Goal: Task Accomplishment & Management: Complete application form

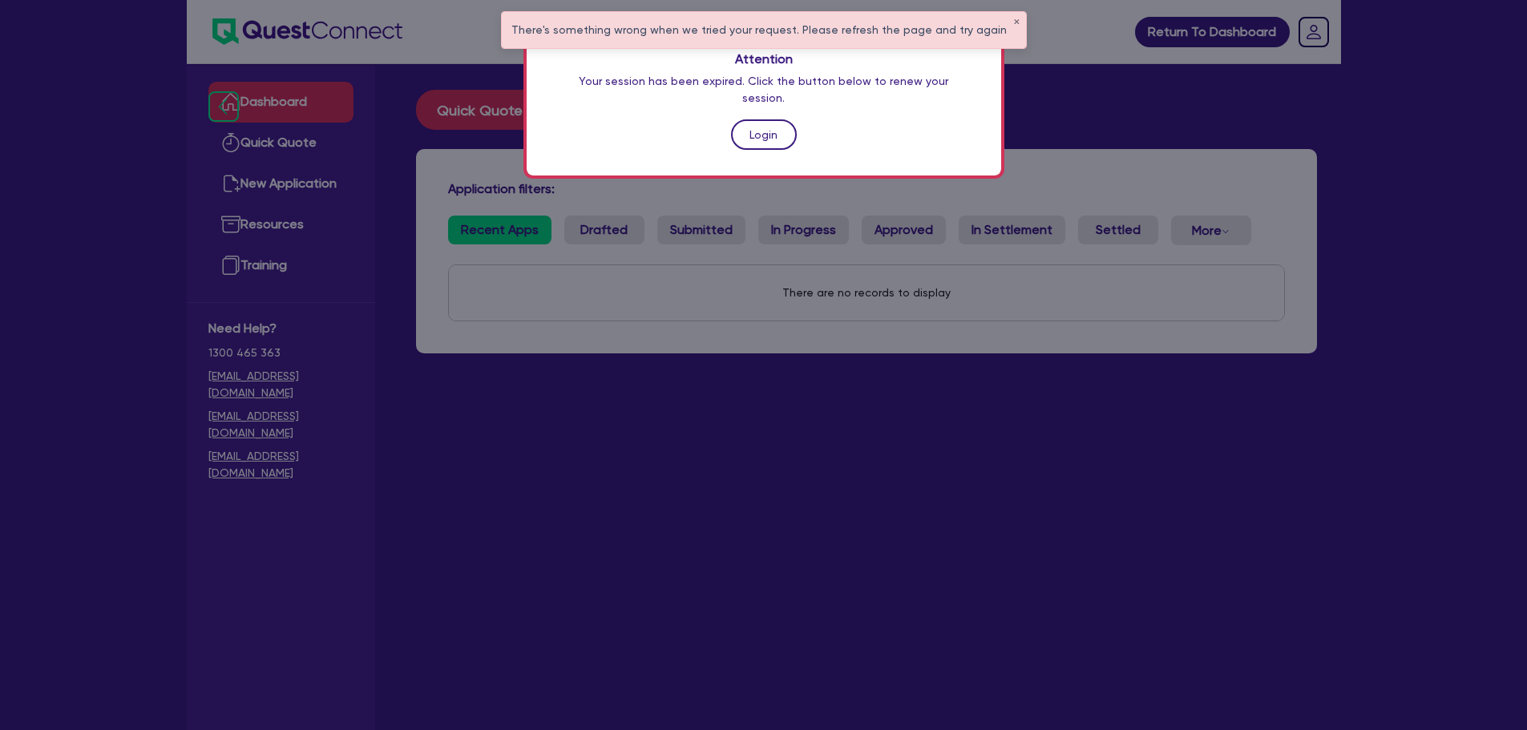
click at [747, 119] on link "Login" at bounding box center [764, 134] width 66 height 30
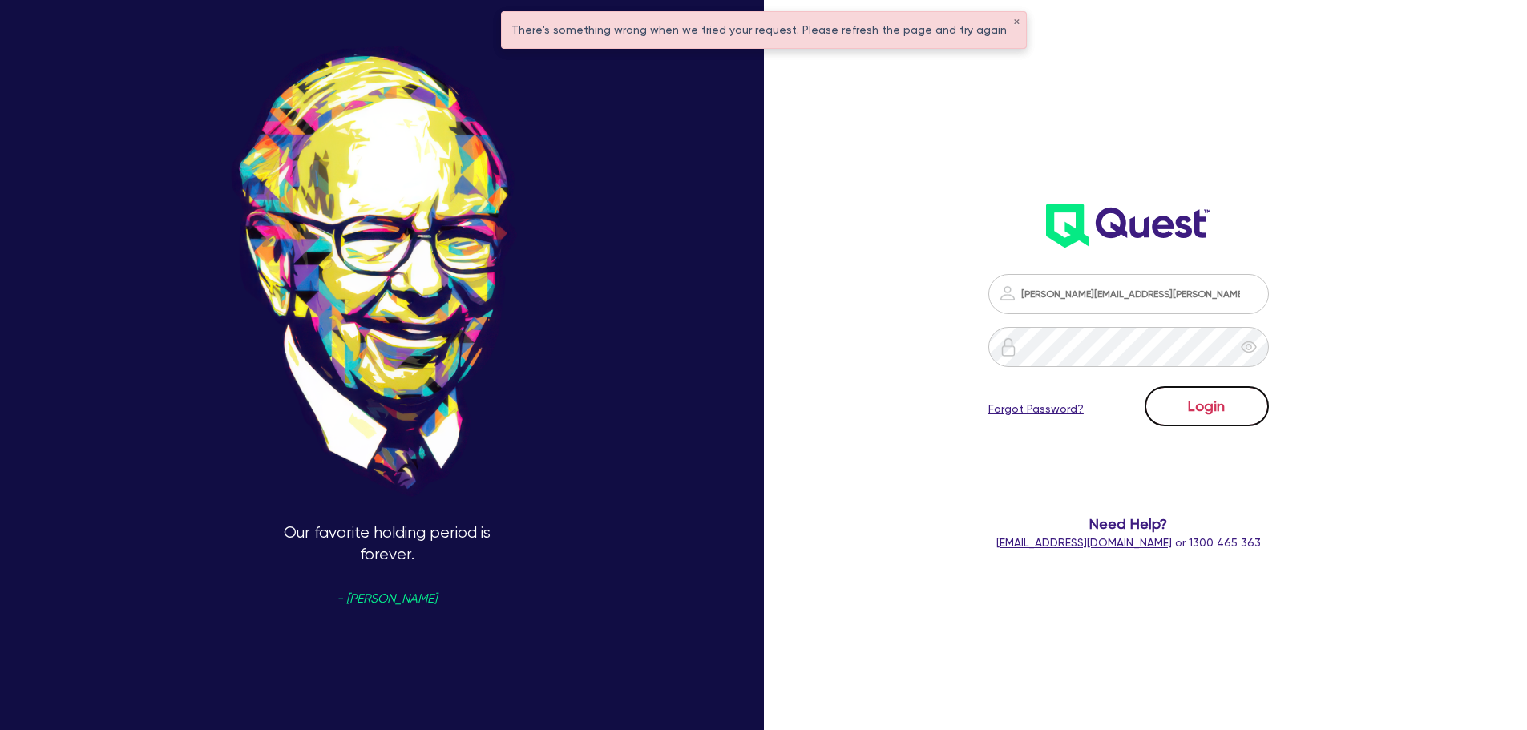
click at [1193, 424] on button "Login" at bounding box center [1206, 406] width 124 height 40
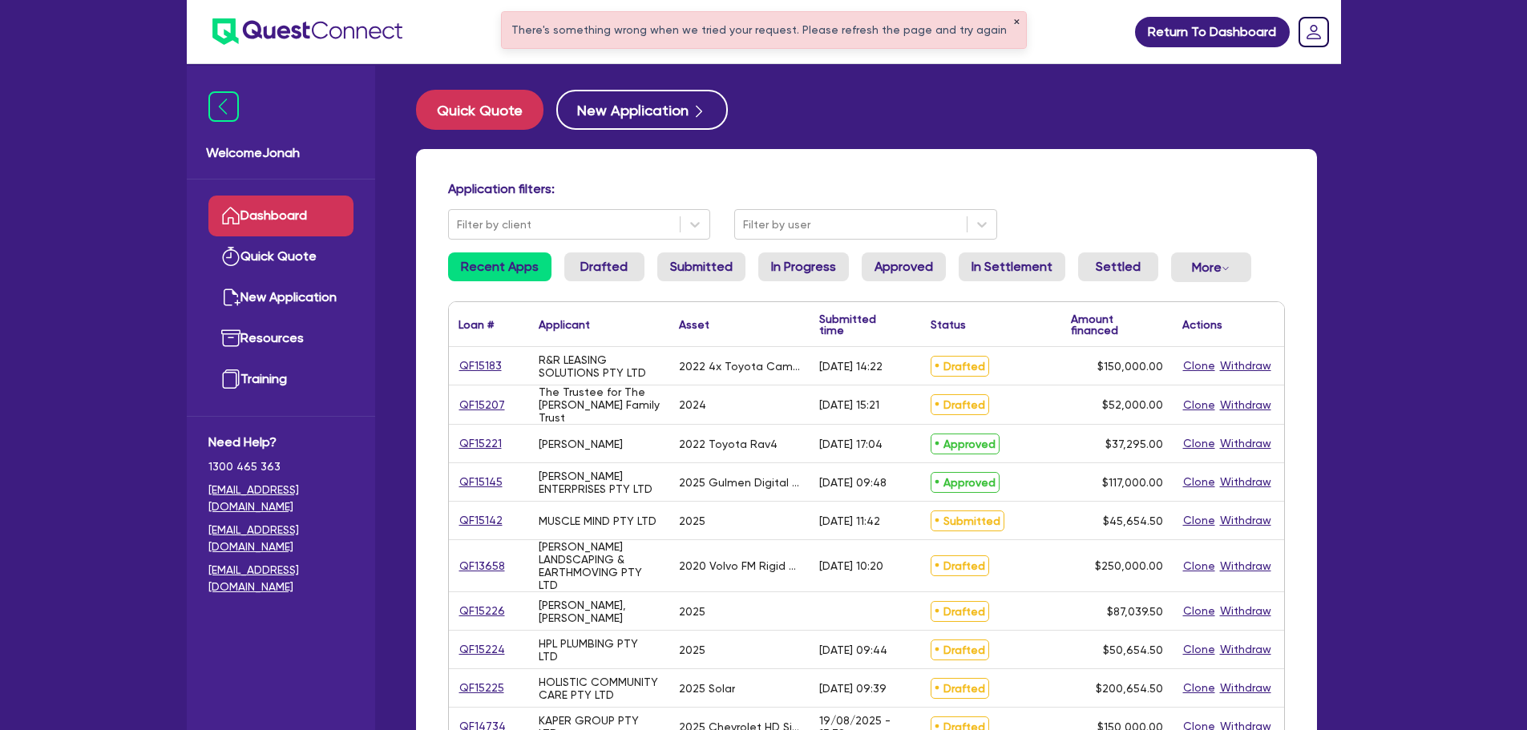
click at [1013, 21] on button "✕" at bounding box center [1016, 22] width 6 height 8
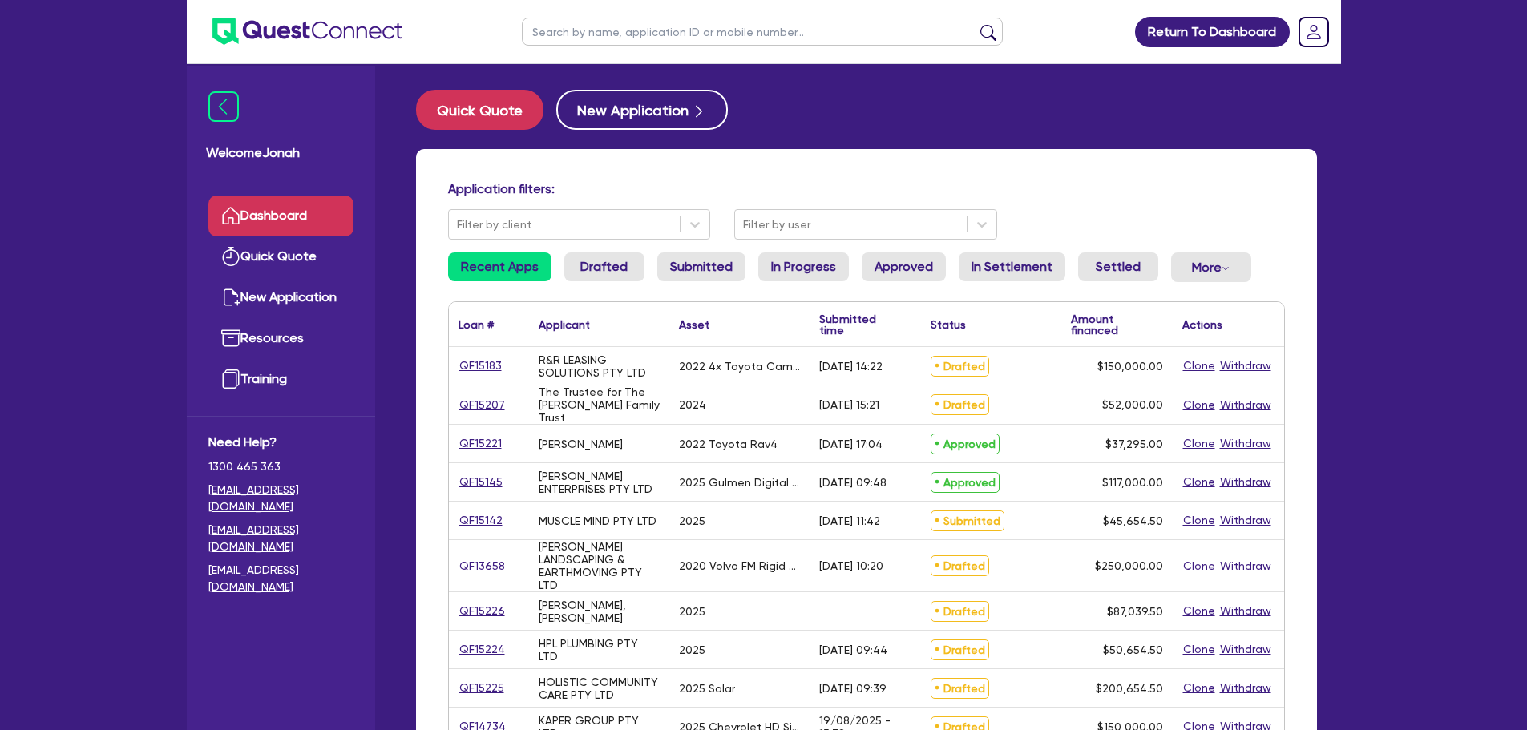
click at [749, 28] on input "text" at bounding box center [762, 32] width 481 height 28
type input "shane grayson"
click at [990, 34] on button "submit" at bounding box center [988, 35] width 26 height 22
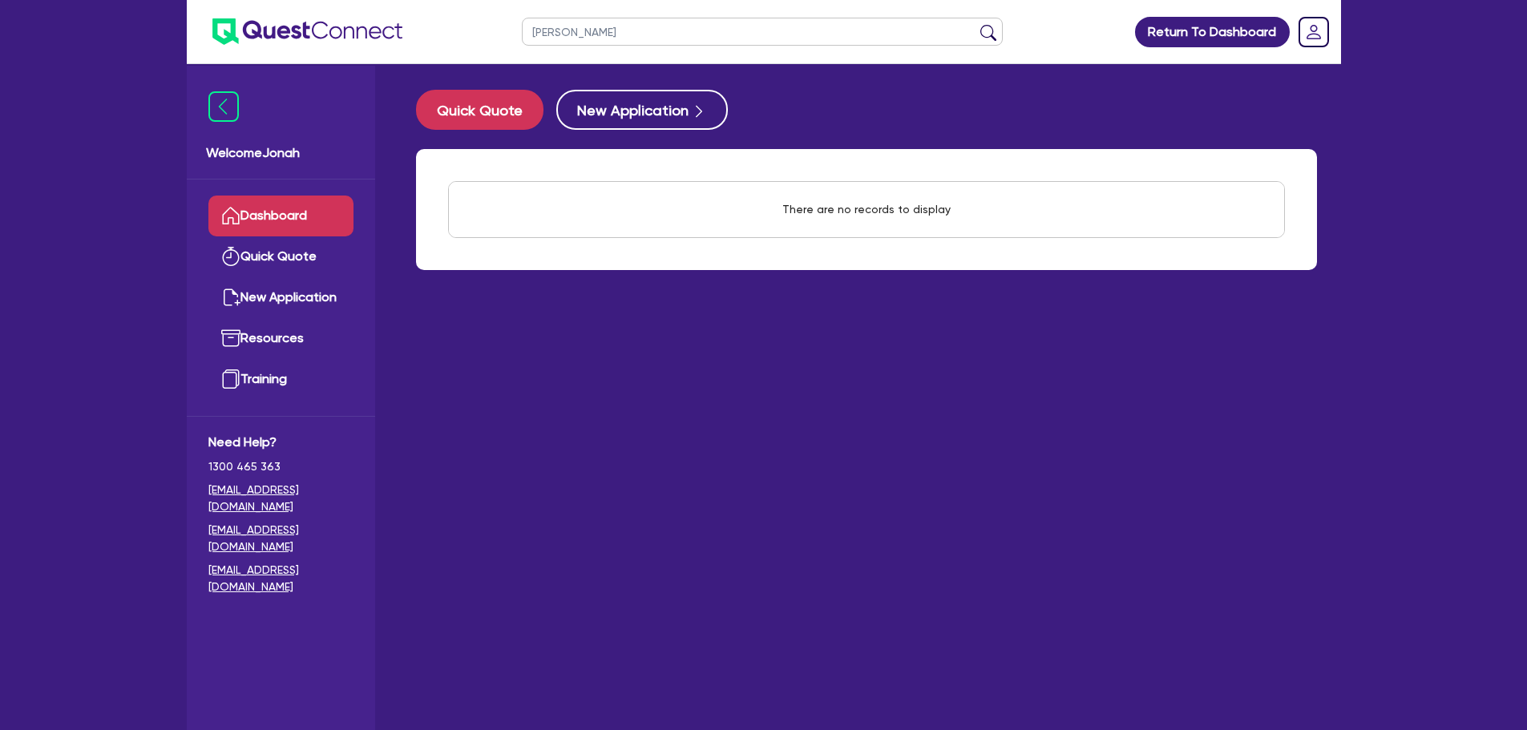
click at [680, 32] on input "shane grayson" at bounding box center [762, 32] width 481 height 28
click at [679, 33] on input "shane grayson" at bounding box center [762, 32] width 481 height 28
type input "grayson"
click at [975, 24] on button "submit" at bounding box center [988, 35] width 26 height 22
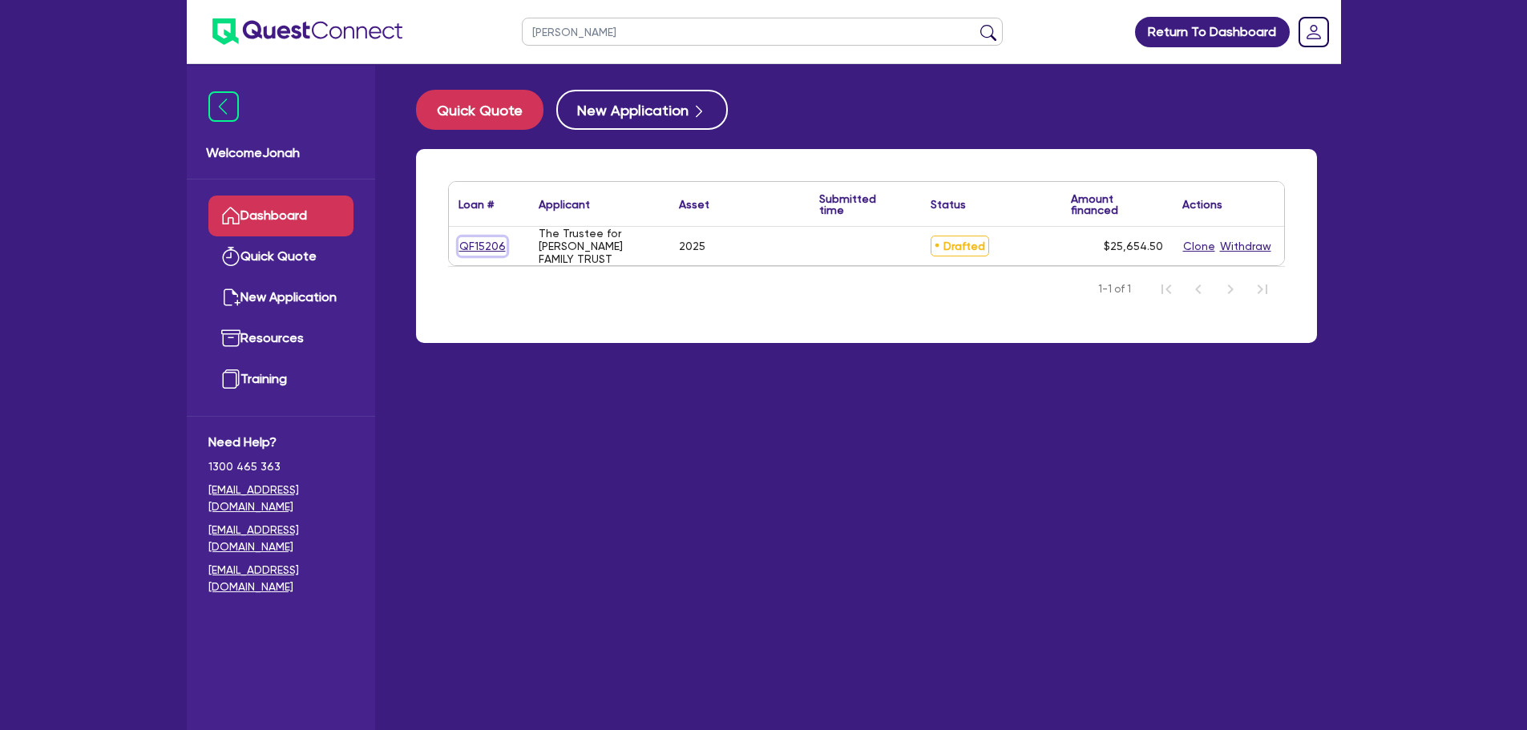
click at [464, 245] on link "QF15206" at bounding box center [482, 246] width 48 height 18
select select "SECONDARY_ASSETS"
select select "GENERATORS_AND_COMPRESSORS"
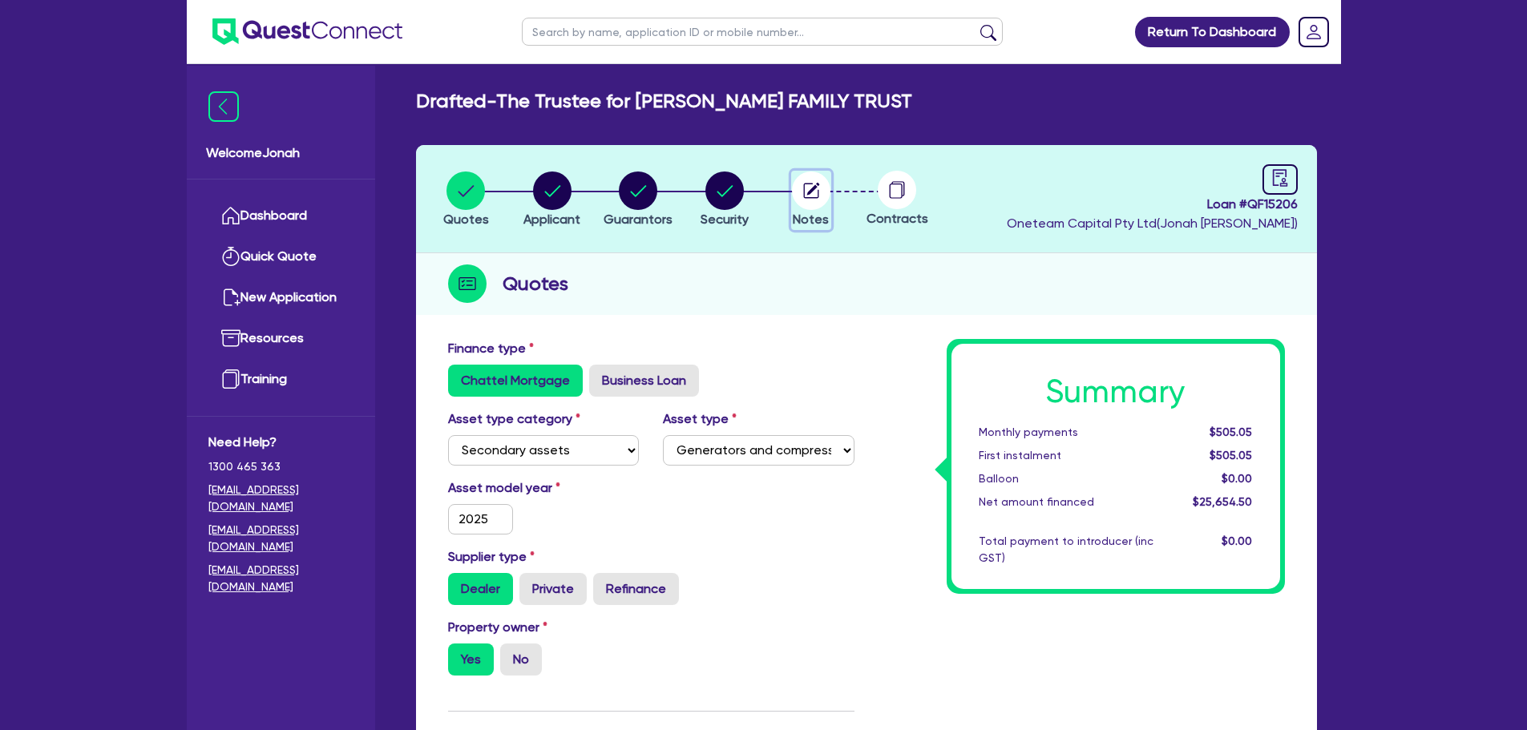
click at [812, 205] on circle "button" at bounding box center [811, 191] width 38 height 38
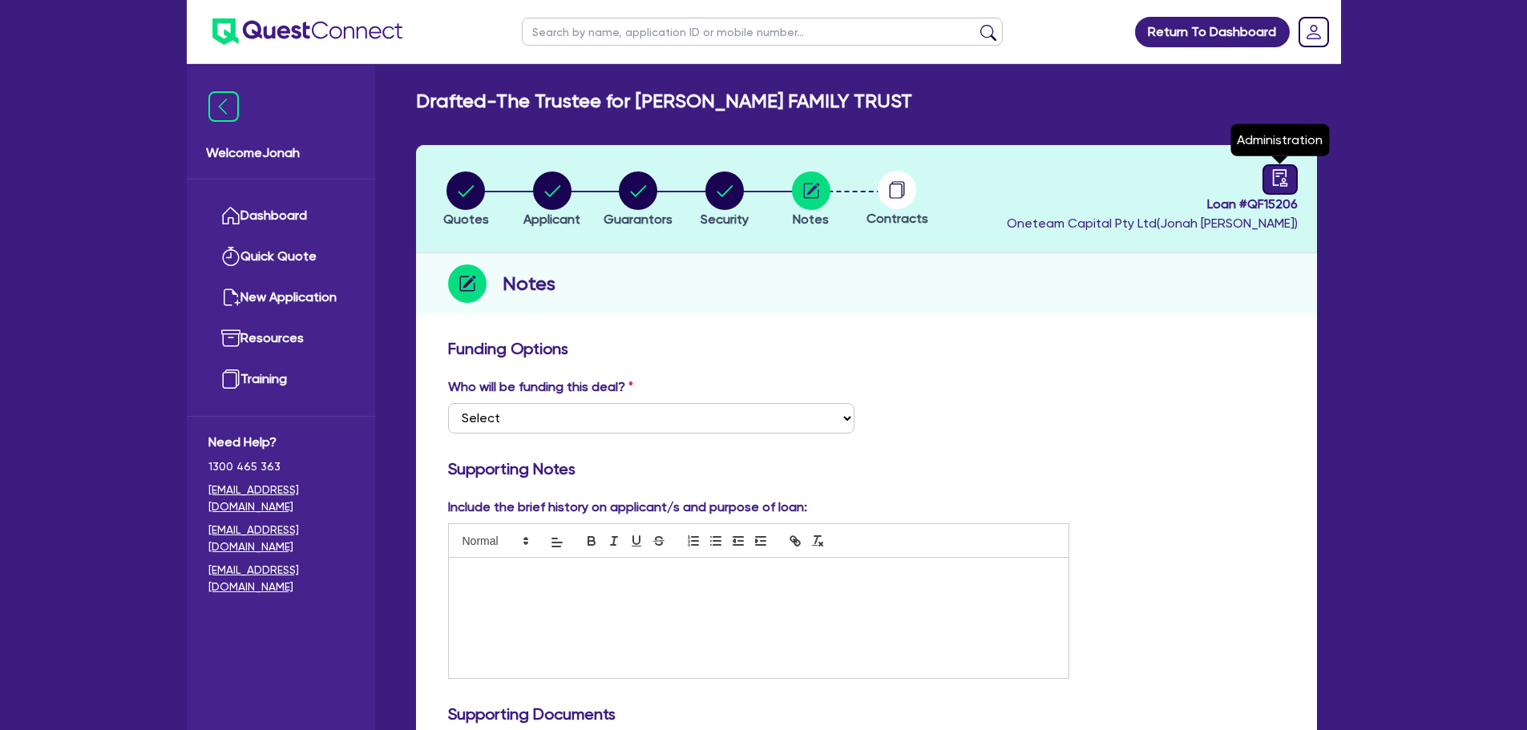
click at [1290, 176] on link at bounding box center [1279, 179] width 35 height 30
select select "DRAFTED_NEW"
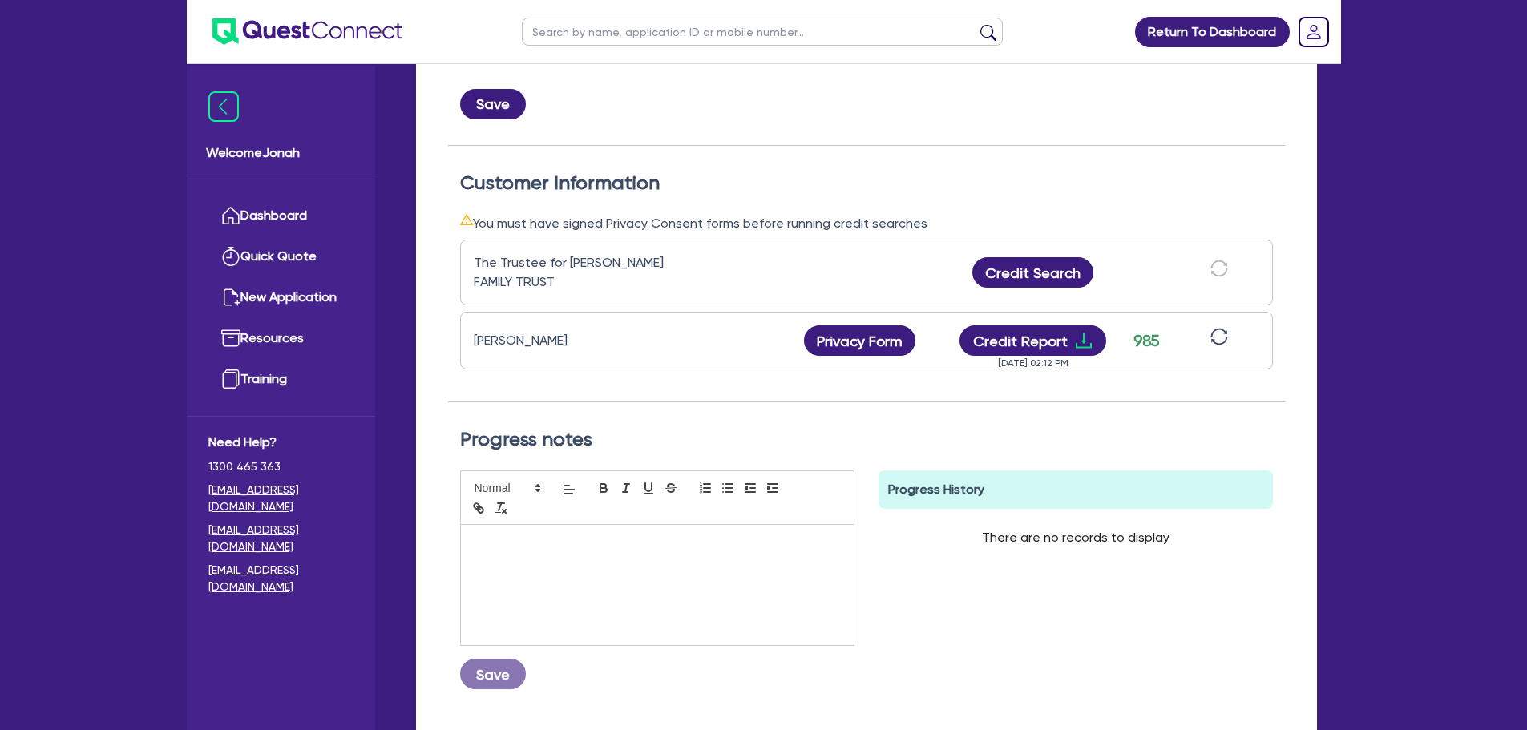
scroll to position [101, 0]
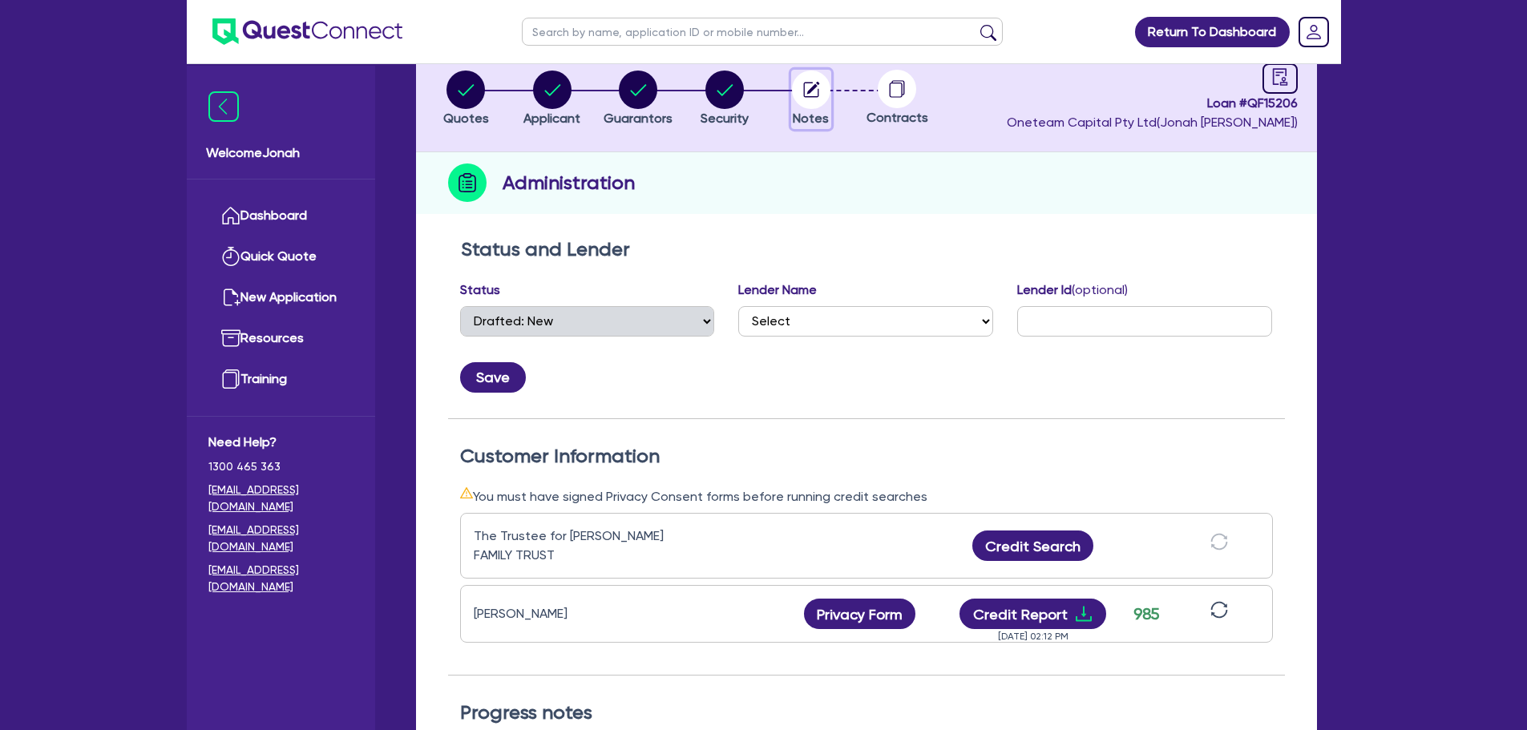
click at [792, 80] on icon "button" at bounding box center [811, 90] width 38 height 38
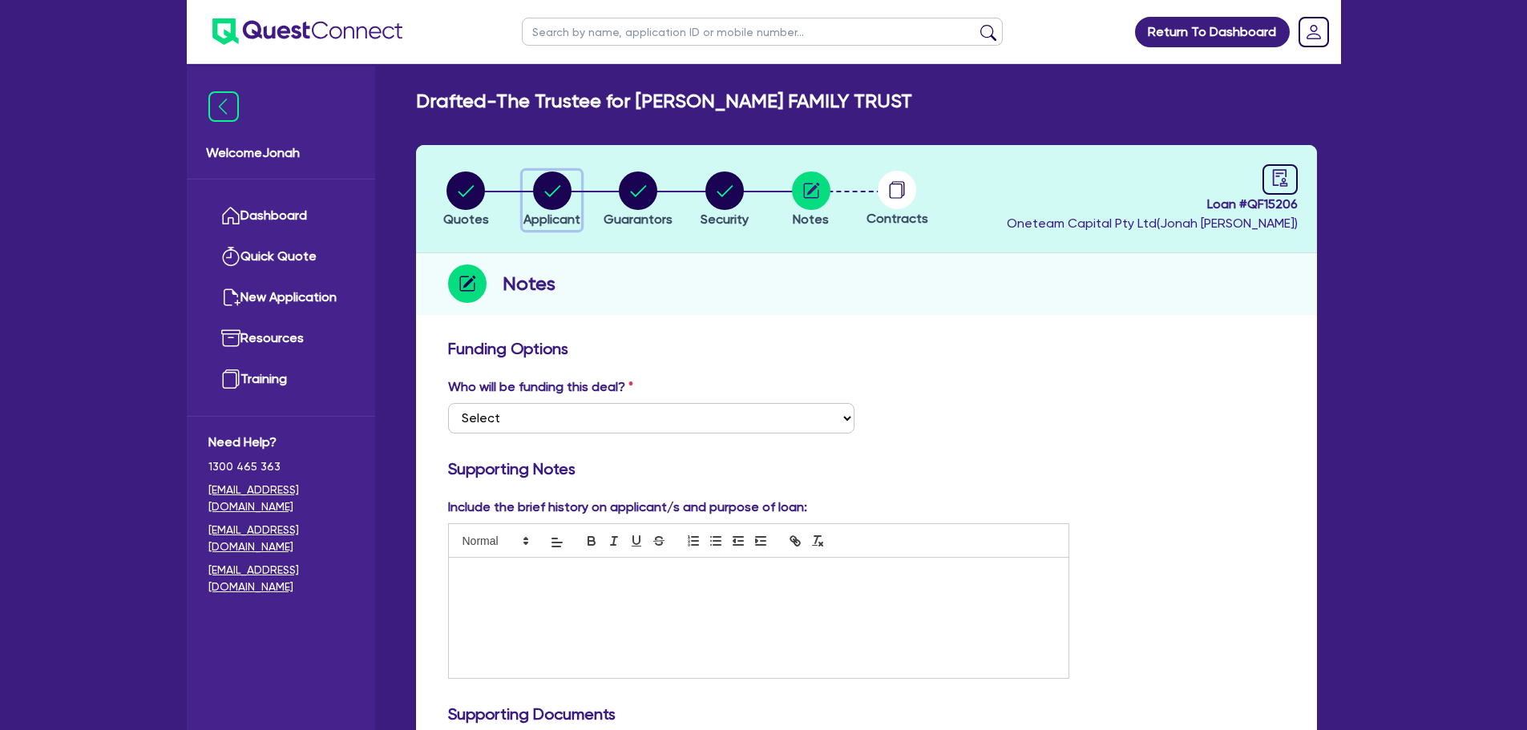
click at [562, 187] on circle "button" at bounding box center [552, 191] width 38 height 38
select select "TRUST"
select select "COMPANY"
select select "BUILDING_CONSTRUCTION"
select select "TRADES_SERVICES_CONSUMERS"
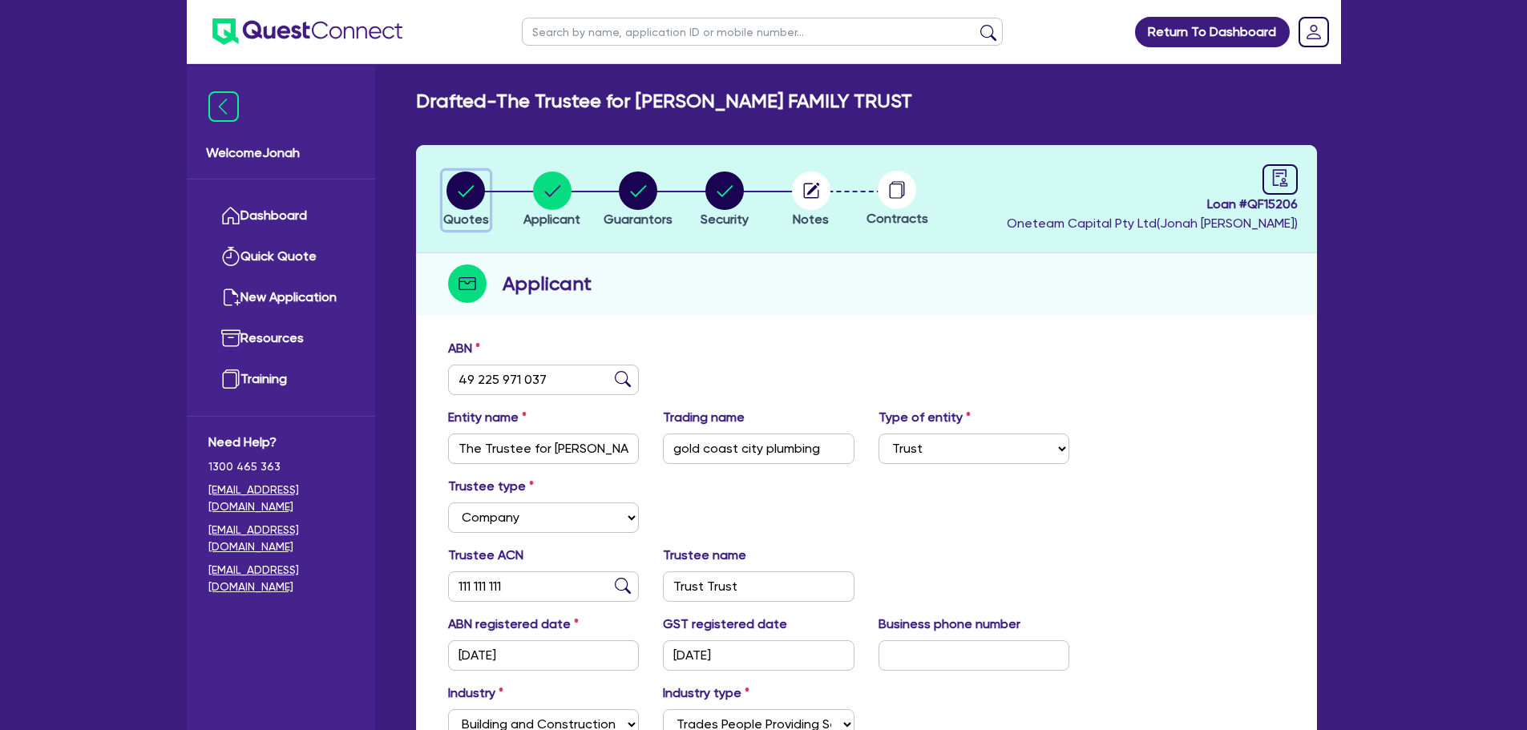
click at [466, 194] on icon "button" at bounding box center [466, 190] width 16 height 11
select select "SECONDARY_ASSETS"
select select "GENERATORS_AND_COMPRESSORS"
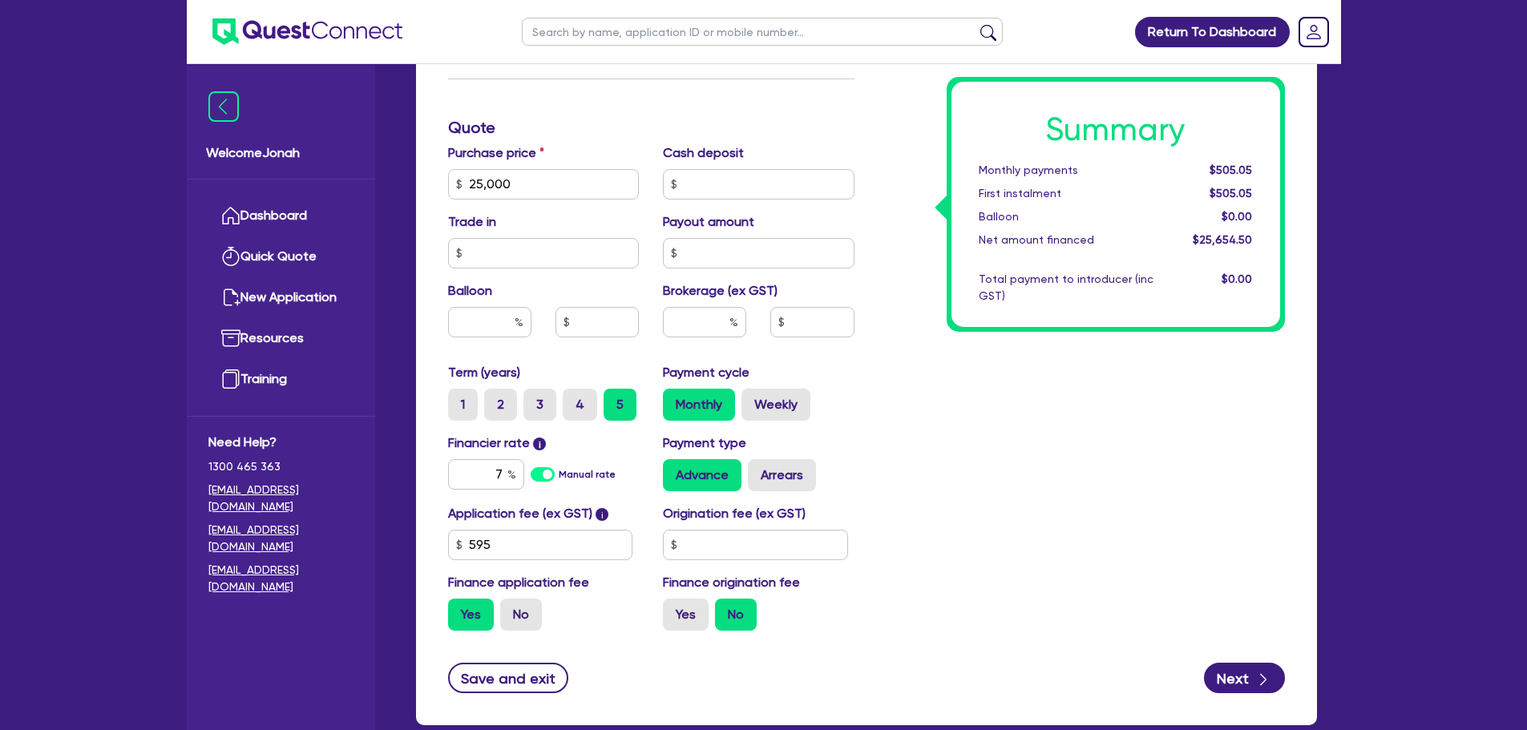
scroll to position [645, 0]
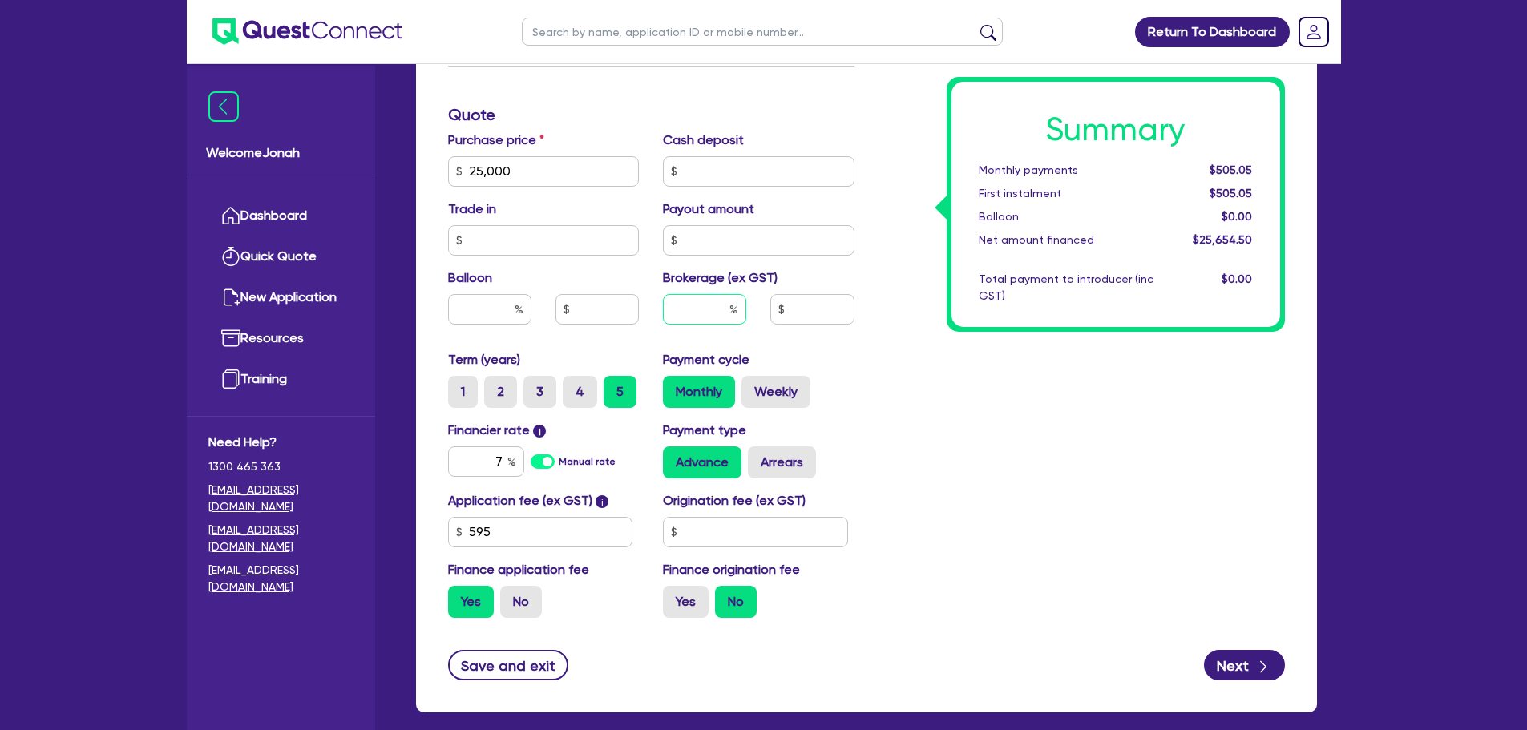
click at [683, 314] on input "text" at bounding box center [704, 309] width 83 height 30
type input "7"
click at [498, 470] on input "7" at bounding box center [486, 461] width 76 height 30
type input "25,000"
type input "1,795.82"
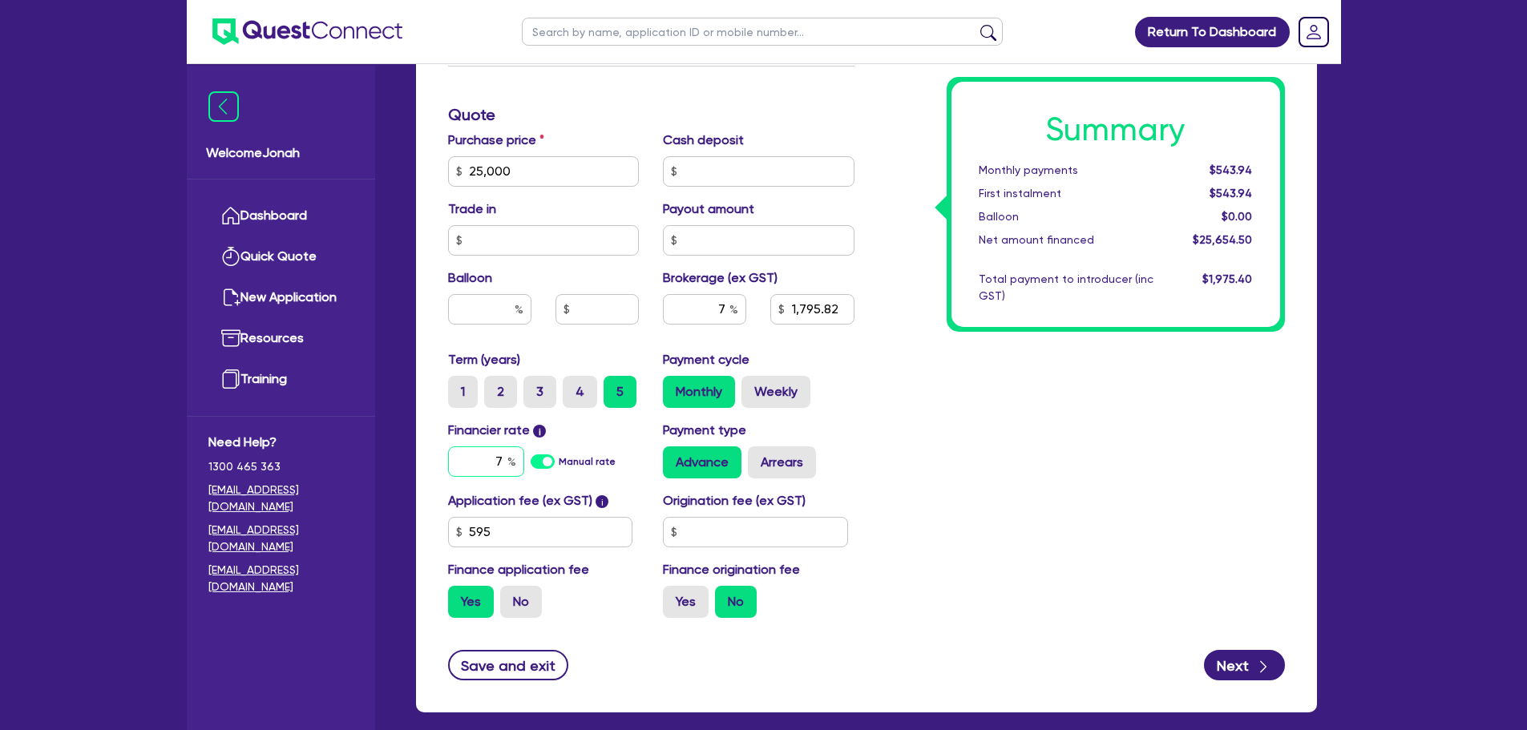
click at [501, 461] on input "7" at bounding box center [486, 461] width 76 height 30
type input "6.99"
type input "25,000"
type input "1,795.82"
click at [1223, 414] on div "Summary Monthly payments Calculating... First instalment Calculating... Balloon…" at bounding box center [1081, 162] width 430 height 937
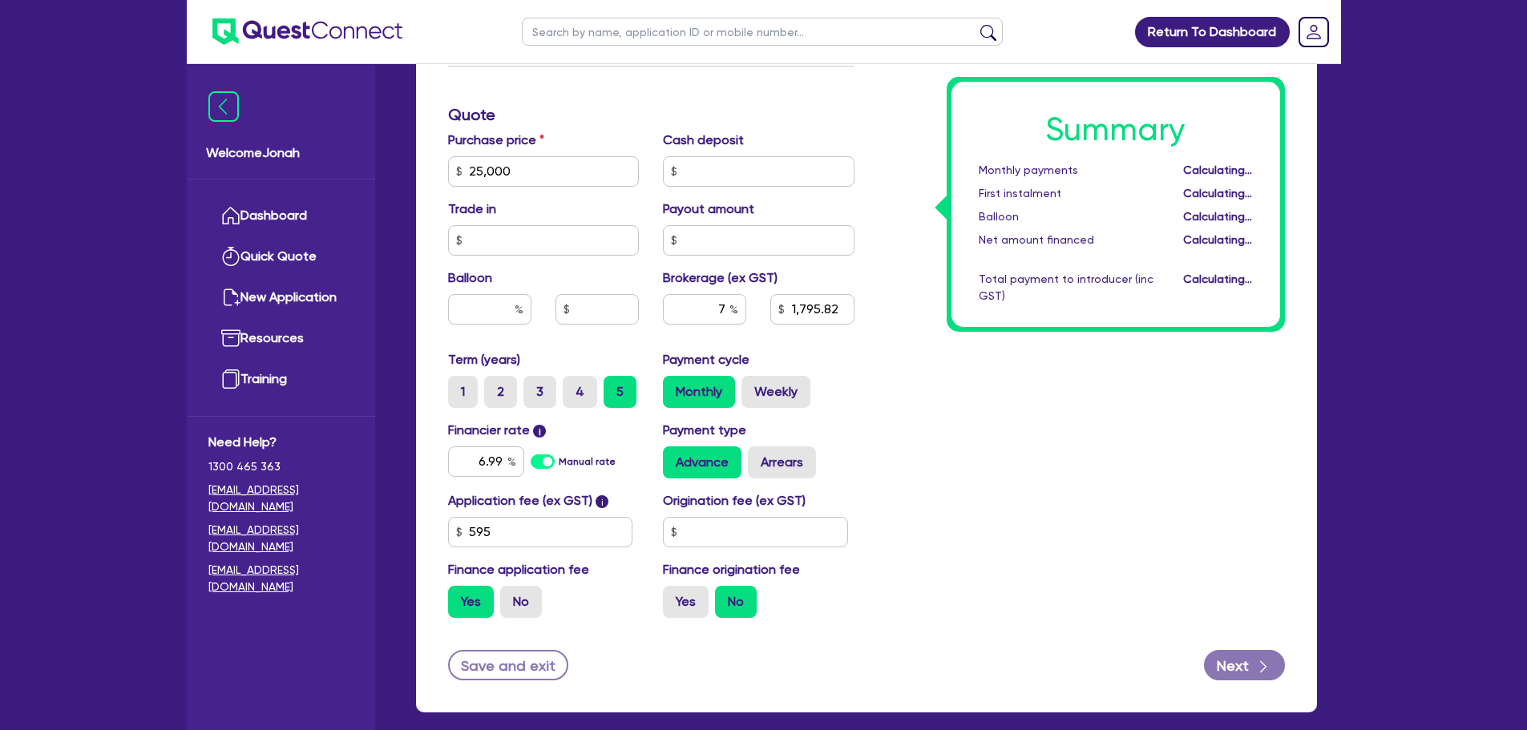
type input "25,000"
type input "1,795.82"
click at [739, 529] on input "text" at bounding box center [755, 532] width 185 height 30
type input "1,400"
type input "25,000"
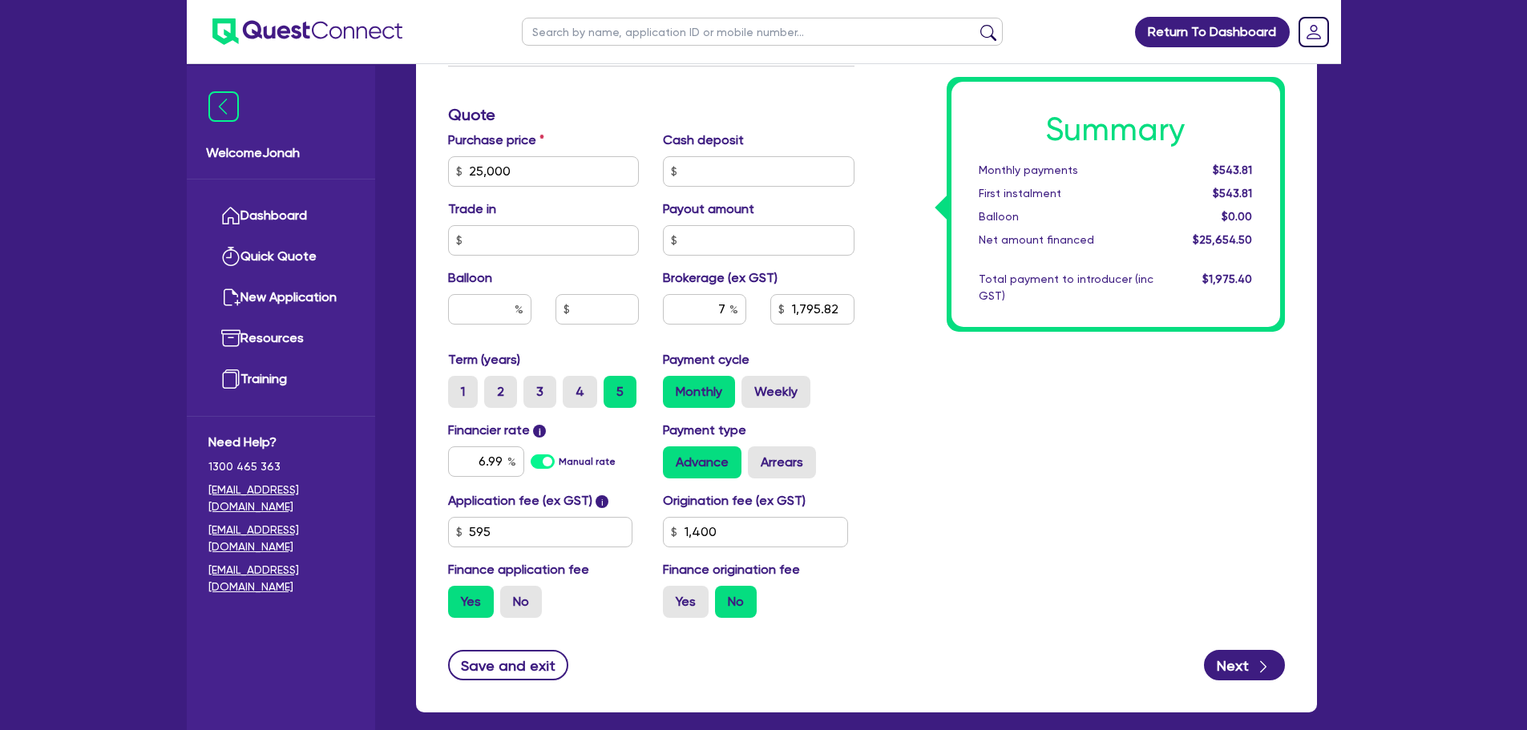
type input "1,795.82"
click at [926, 506] on div "Summary Monthly payments $543.81 First instalment $543.81 Balloon $0.00 Net amo…" at bounding box center [1081, 162] width 430 height 937
type input "25,000"
type input "1,795.82"
click at [741, 533] on input "1,400" at bounding box center [755, 532] width 185 height 30
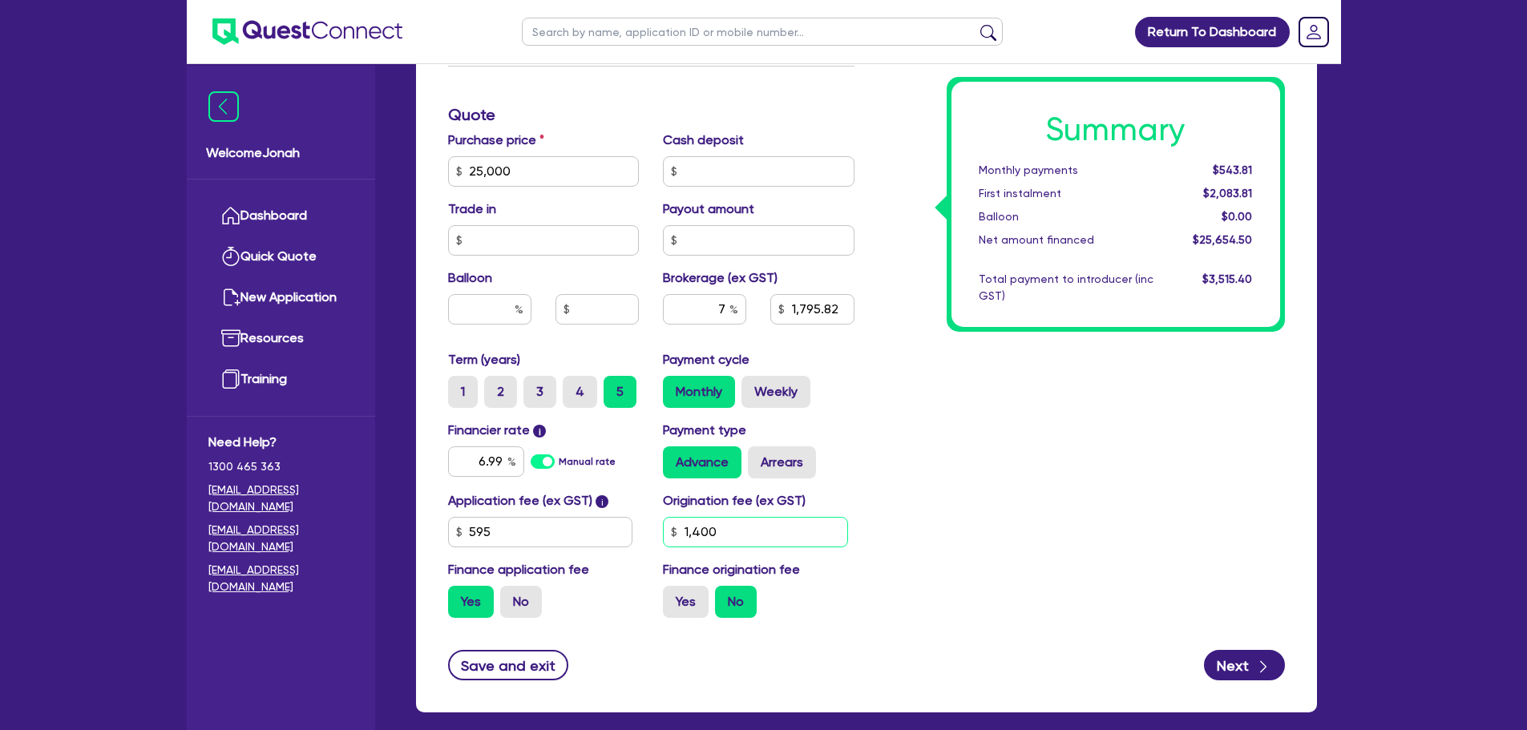
click at [741, 533] on input "1,400" at bounding box center [755, 532] width 185 height 30
type input "25,000"
type input "1,795.82"
type input "25,000"
type input "1,795.82"
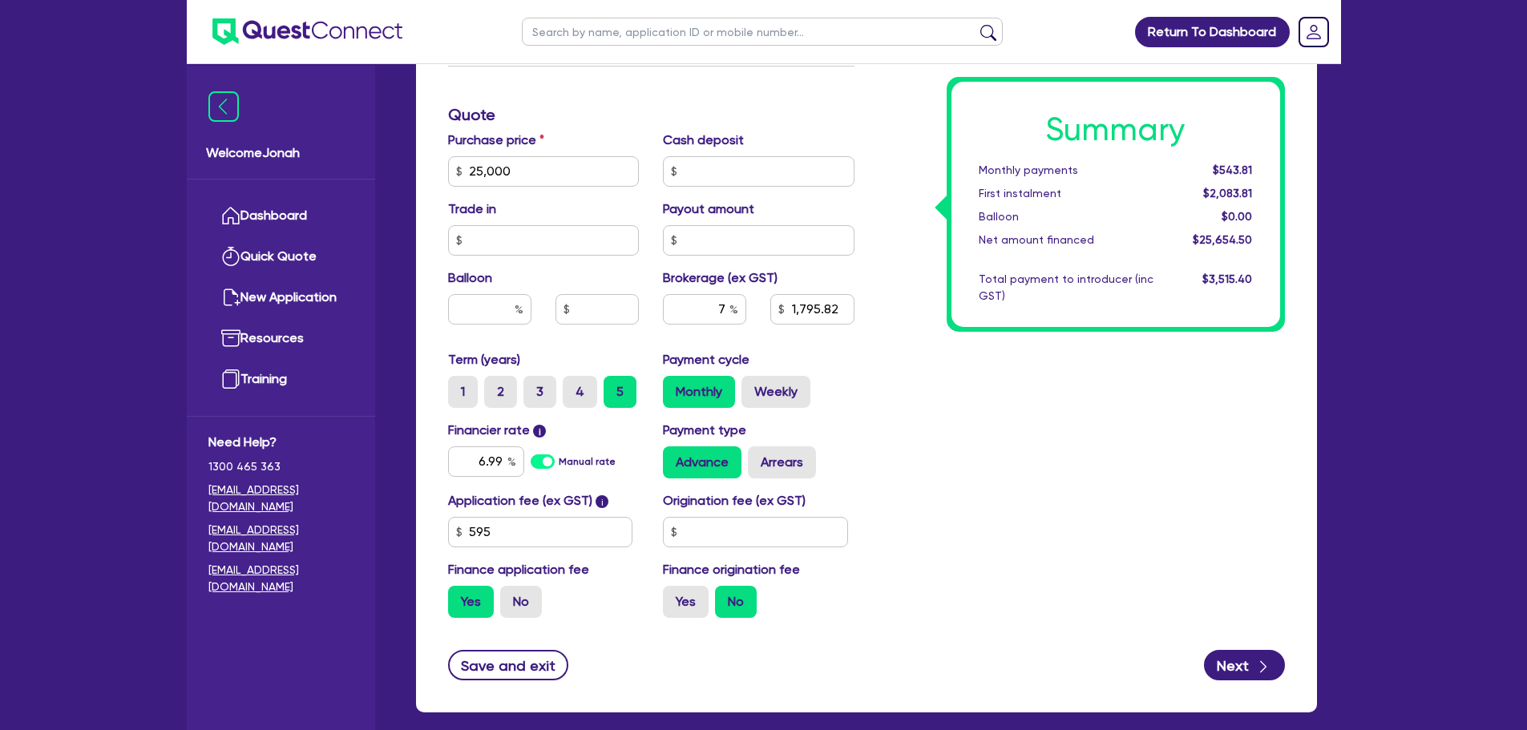
click at [909, 474] on div "Summary Monthly payments $543.81 First instalment $2,083.81 Balloon $0.00 Net a…" at bounding box center [1081, 162] width 430 height 937
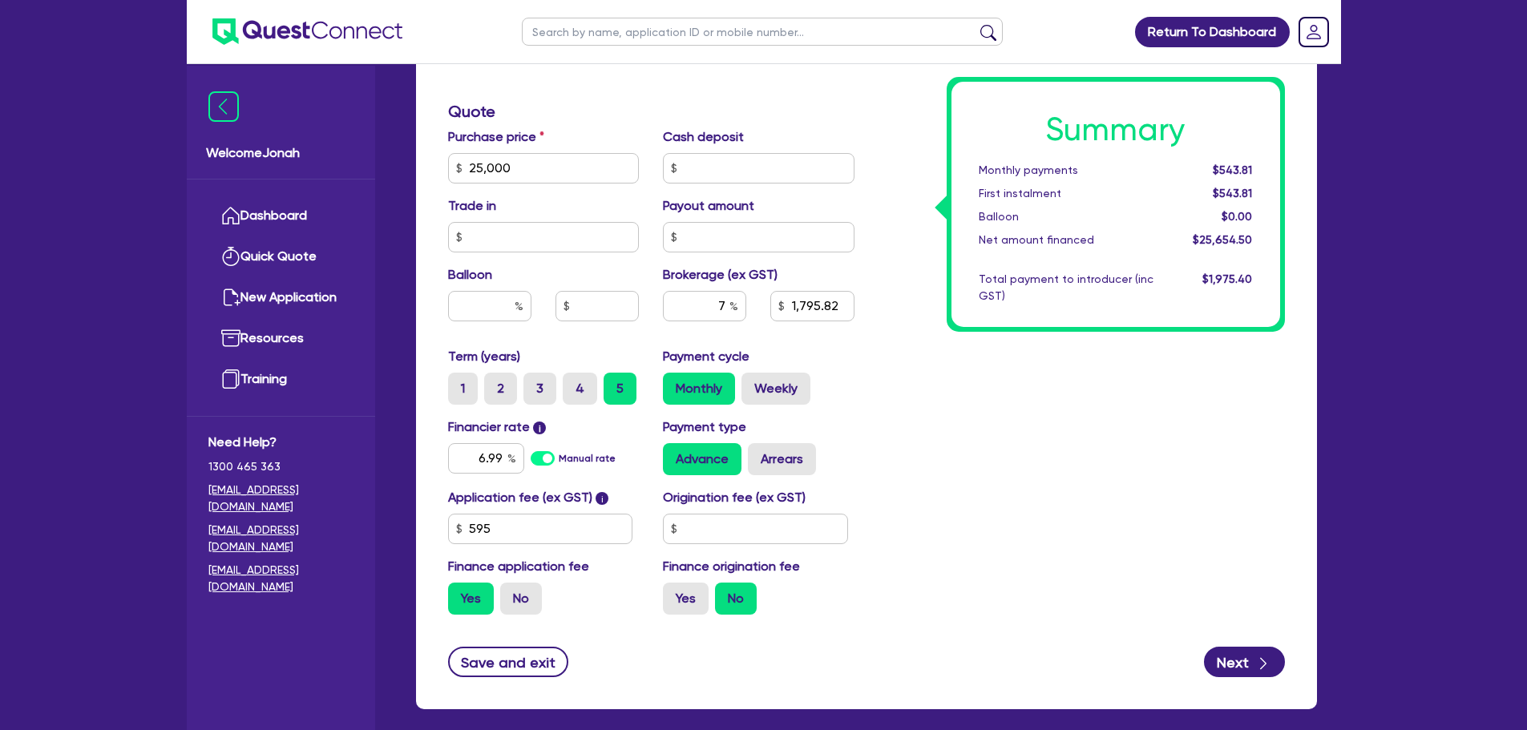
scroll to position [725, 0]
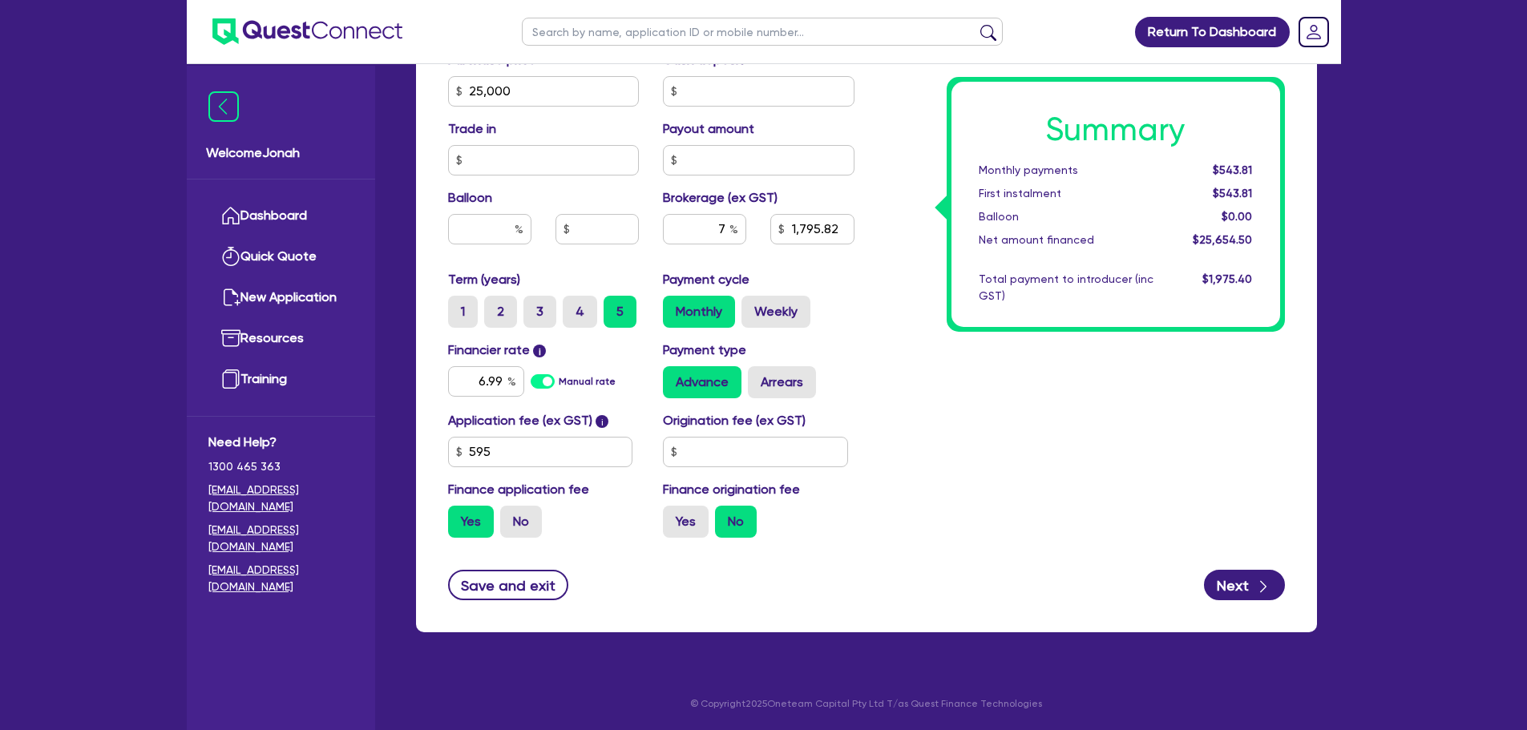
click at [1237, 603] on div "Finance type Chattel Mortgage Business Loan Asset type category Select Cars and…" at bounding box center [866, 119] width 901 height 1027
click at [1239, 589] on button "Next" at bounding box center [1244, 585] width 81 height 30
type input "25,000"
type input "1,795.82"
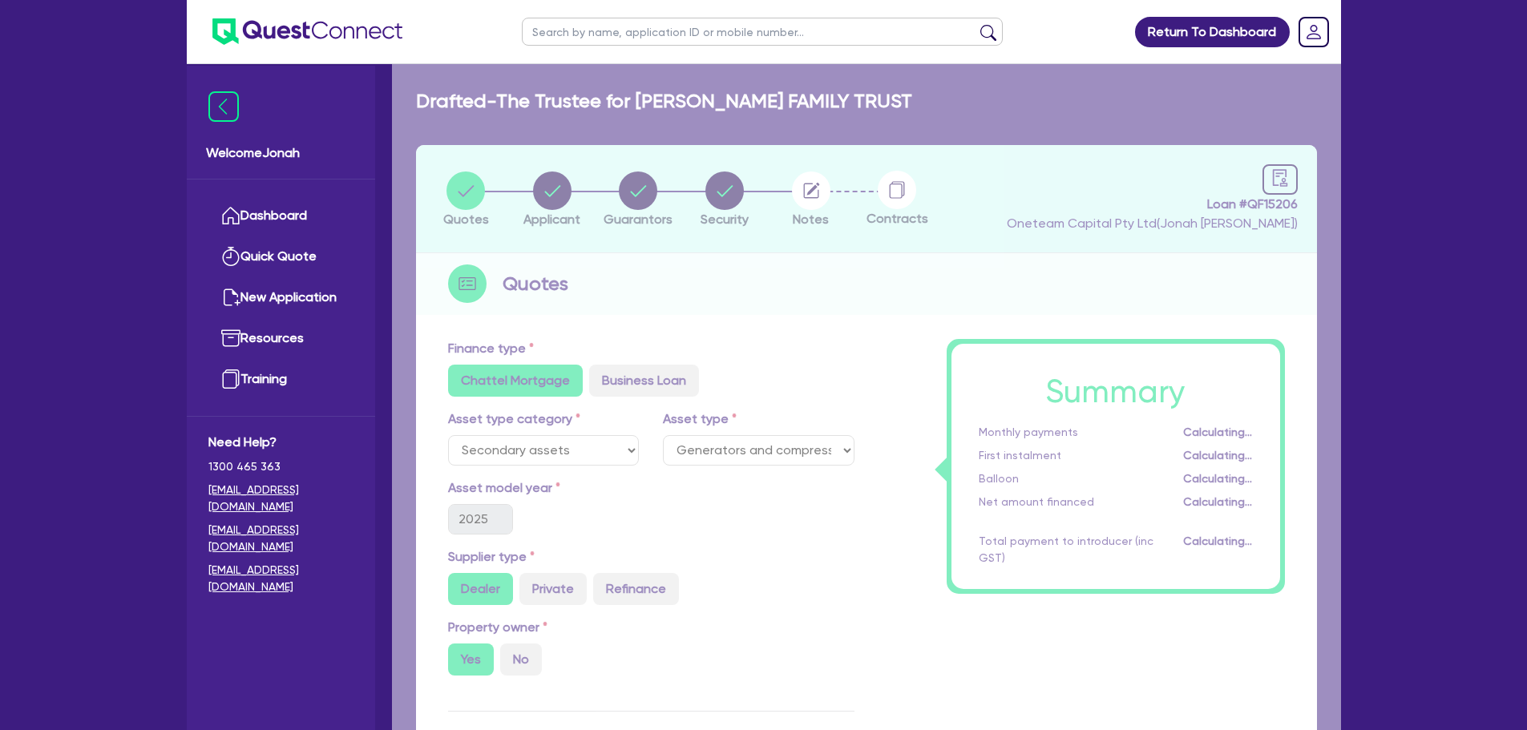
select select "TRUST"
select select "COMPANY"
select select "BUILDING_CONSTRUCTION"
select select "TRADES_SERVICES_CONSUMERS"
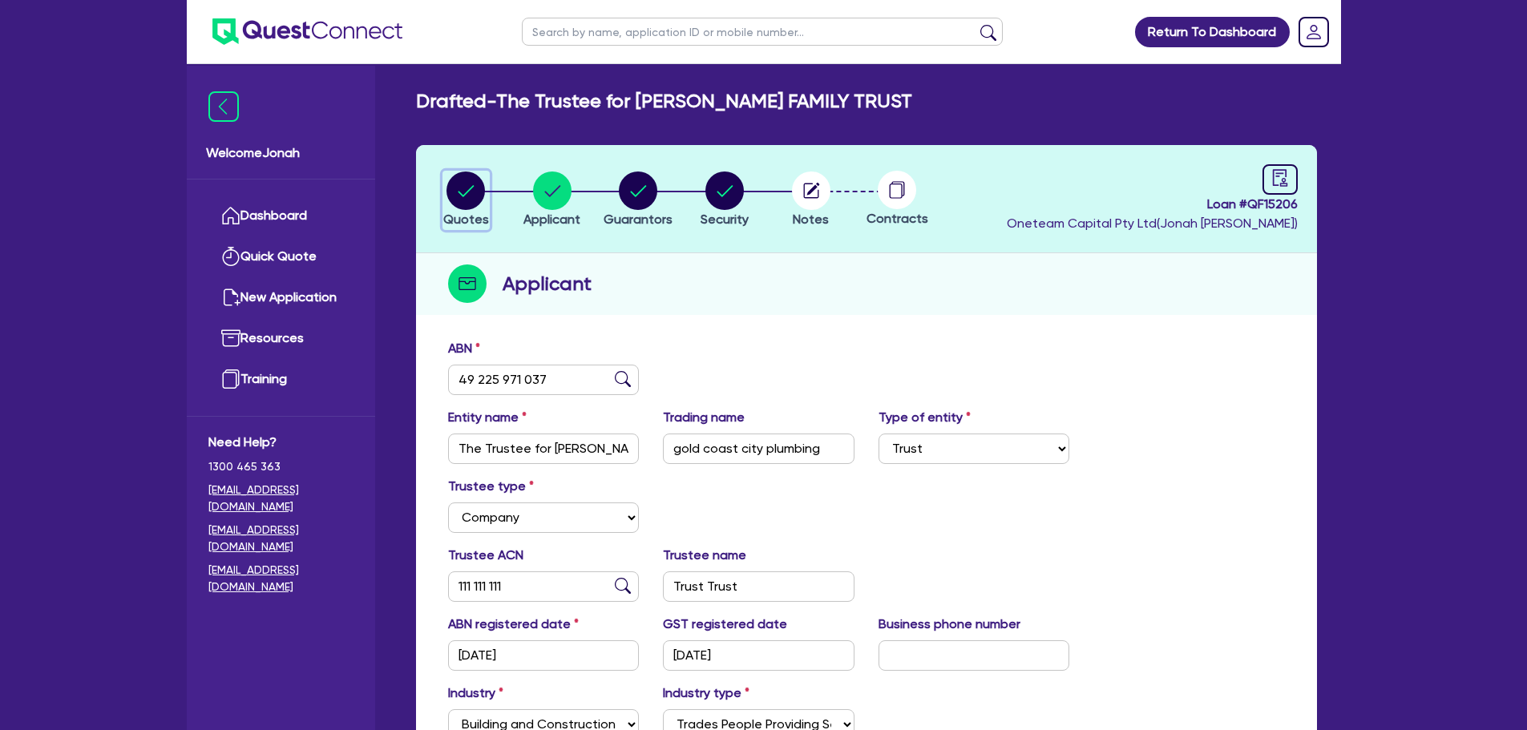
click at [477, 188] on circle "button" at bounding box center [465, 191] width 38 height 38
select select "SECONDARY_ASSETS"
select select "GENERATORS_AND_COMPRESSORS"
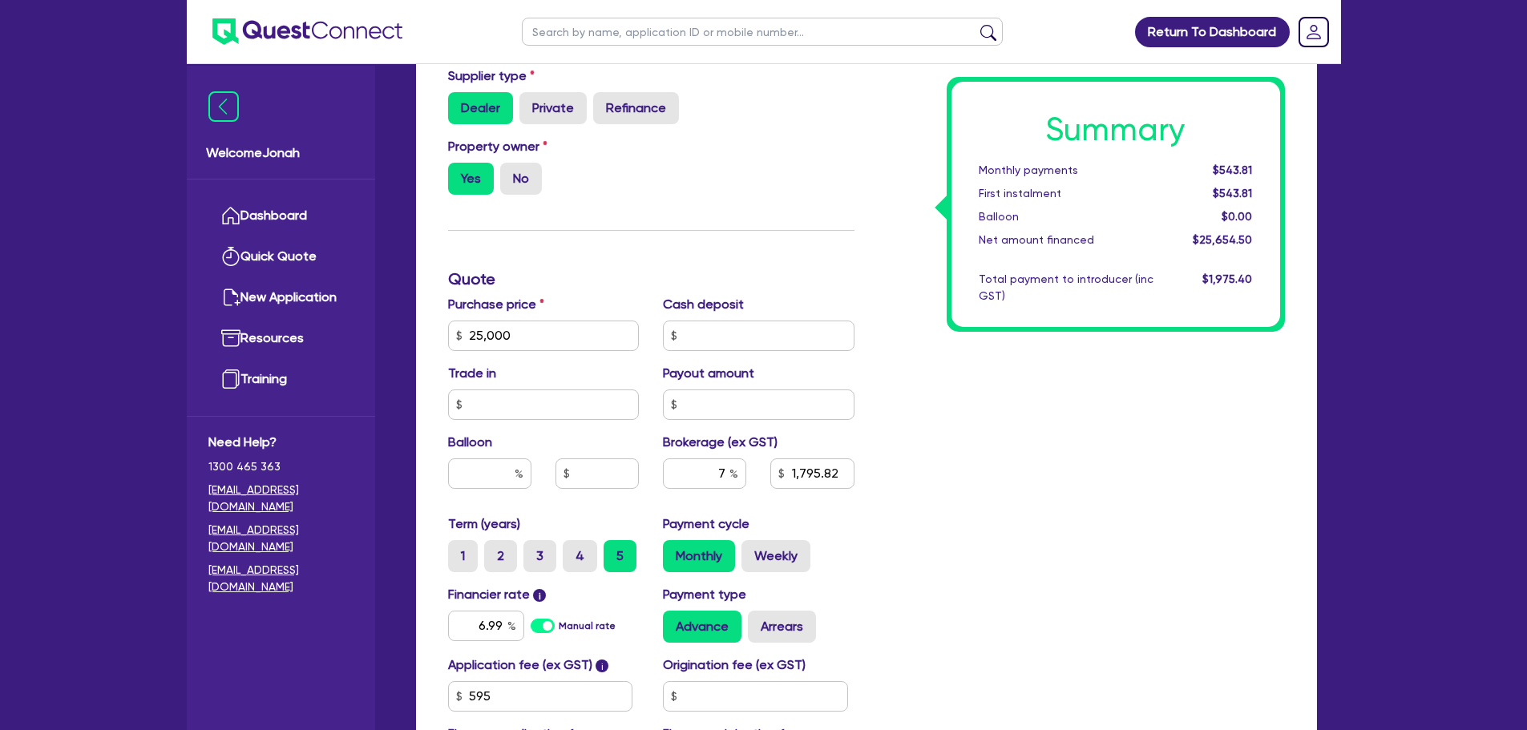
scroll to position [641, 0]
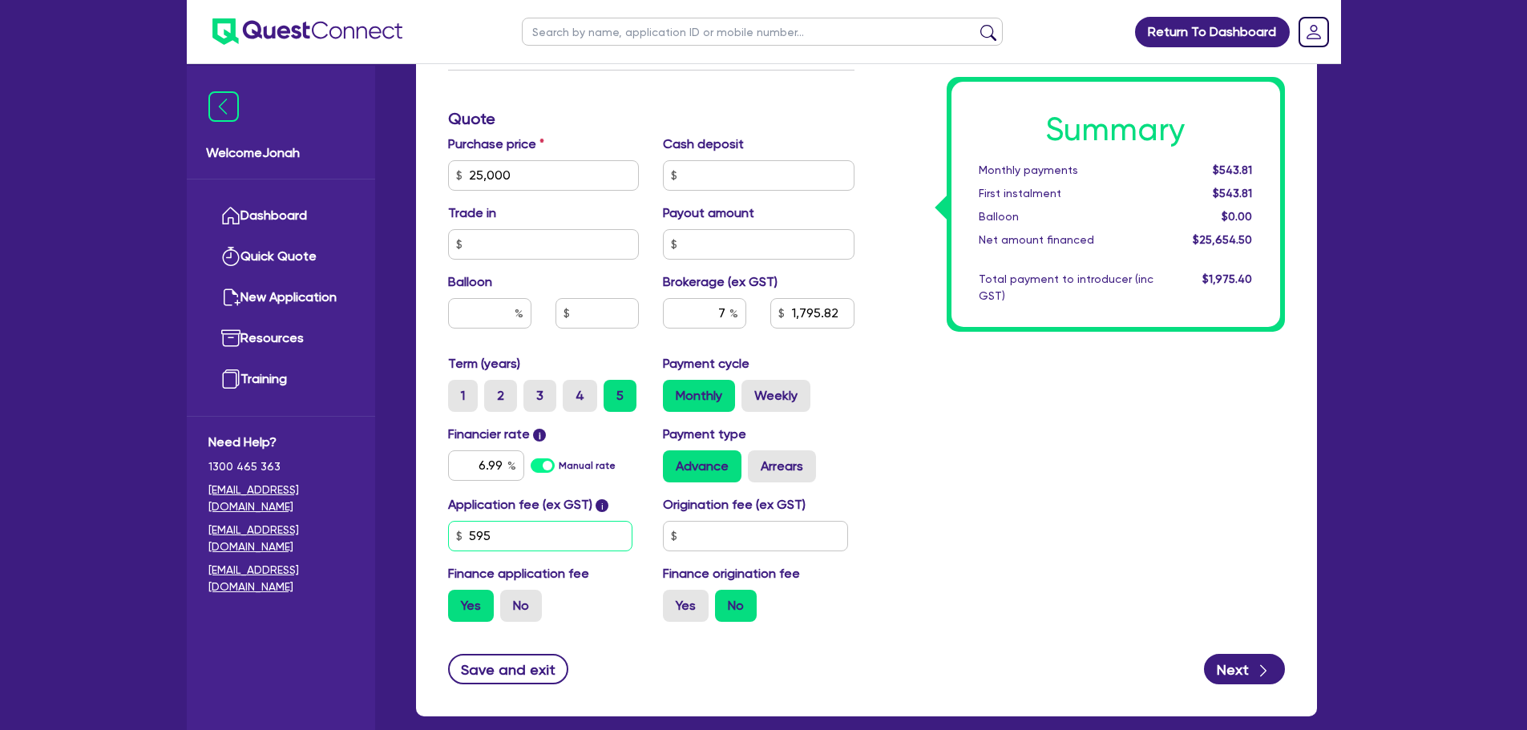
click at [483, 543] on input "595" at bounding box center [540, 536] width 185 height 30
type input "649"
type input "25,000"
type input "1,795.82"
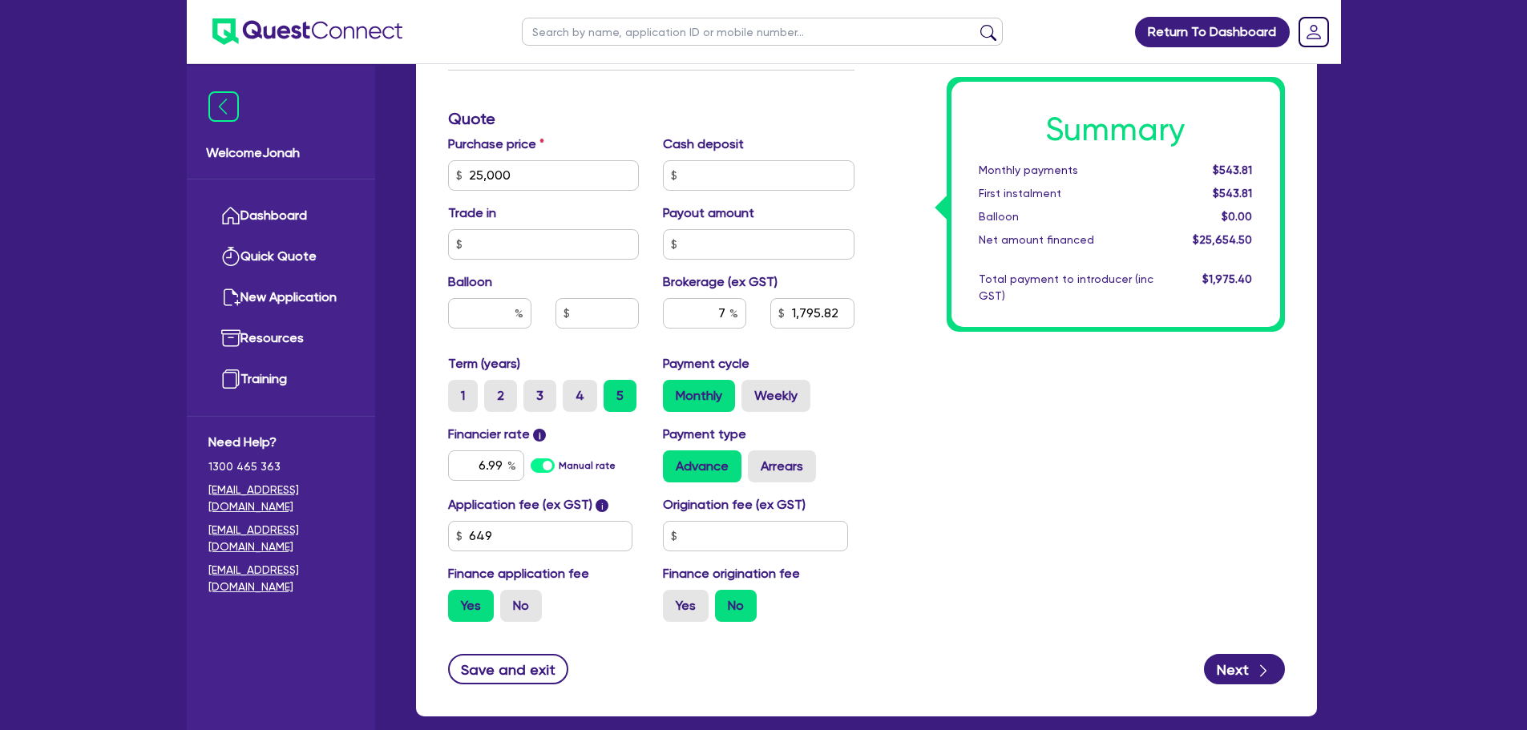
drag, startPoint x: 1394, startPoint y: 644, endPoint x: 1340, endPoint y: 628, distance: 57.0
click at [1386, 644] on div "Return To Dashboard Edit Profile Logout Welcome Jonah Dashboard Quick Quote New…" at bounding box center [763, 86] width 1527 height 1455
type input "25,000"
type input "1,799.97"
click at [1091, 515] on div "Summary Monthly payments $545.07 First instalment $545.07 Balloon $0.00 Net amo…" at bounding box center [1081, 166] width 430 height 937
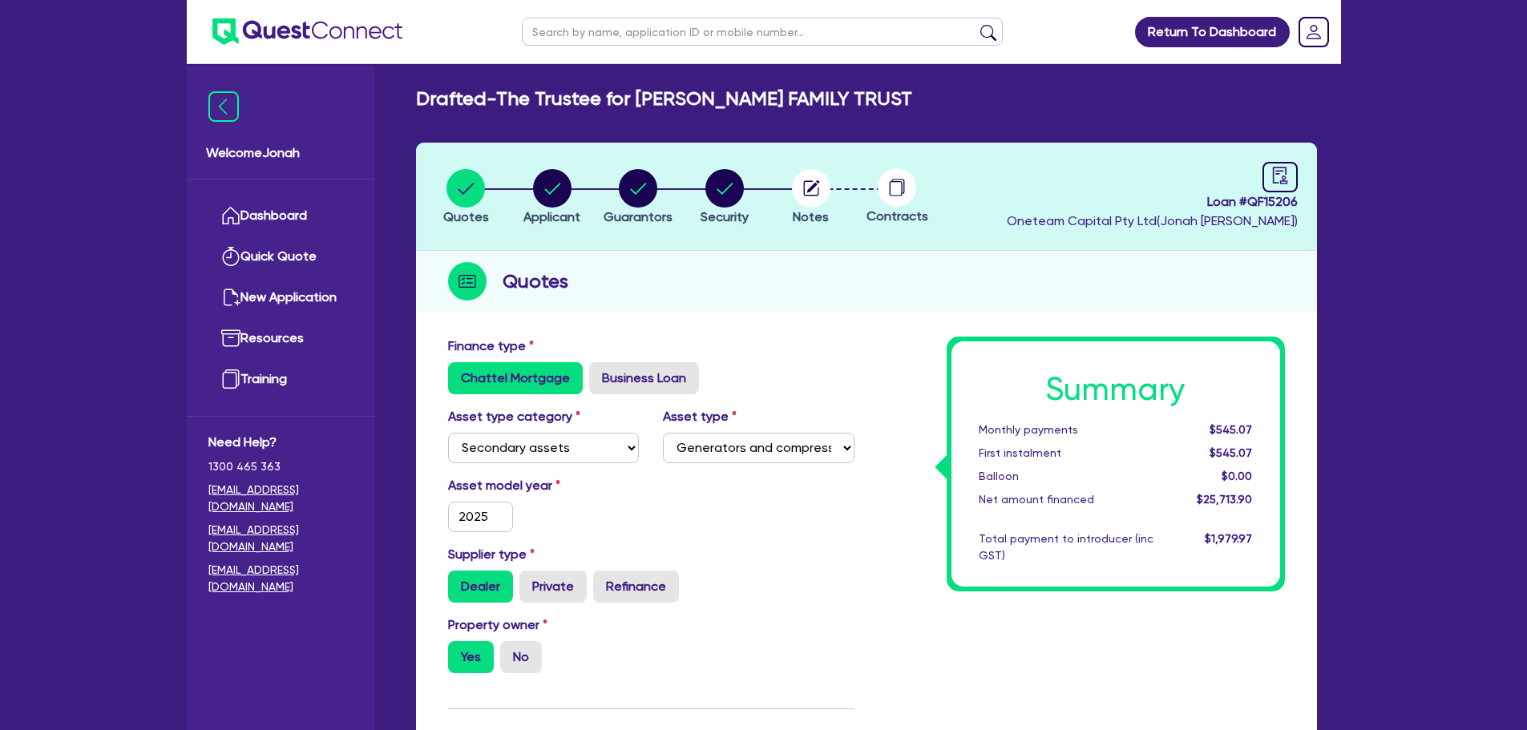
scroll to position [0, 0]
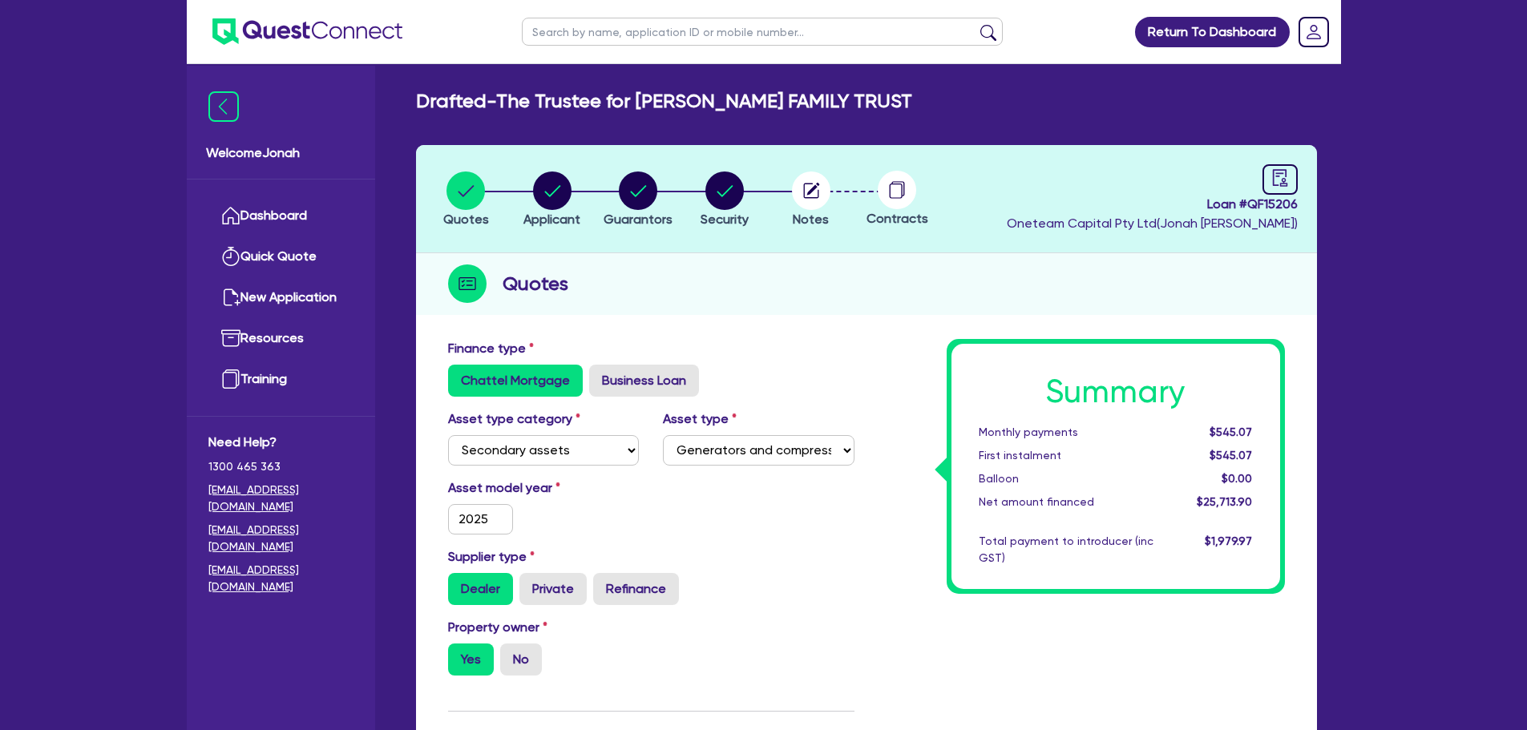
click at [1066, 393] on h1 "Summary" at bounding box center [1116, 392] width 274 height 38
click at [954, 398] on div "Summary Monthly payments $545.07 First instalment $545.07 Balloon $0.00 Net amo…" at bounding box center [1115, 466] width 329 height 245
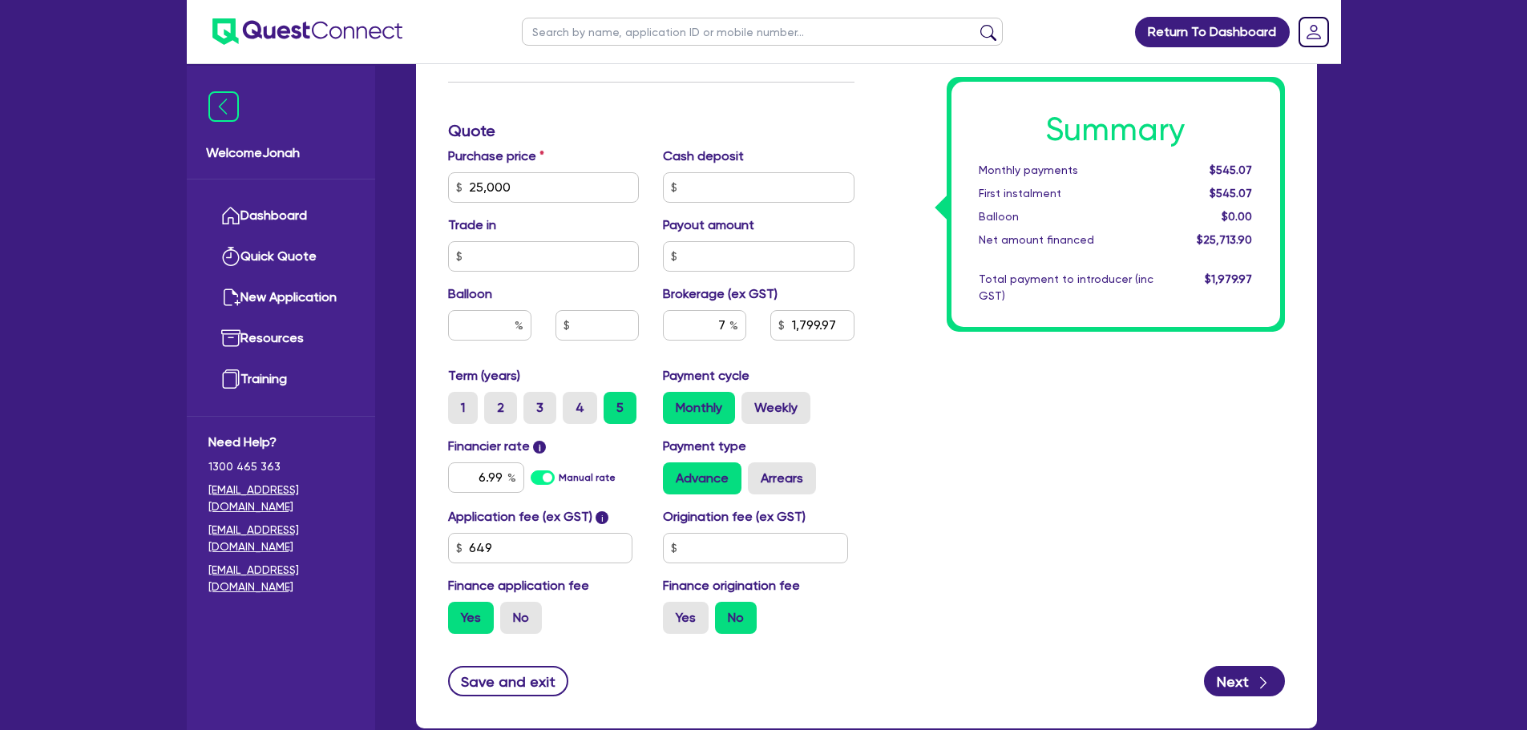
scroll to position [641, 0]
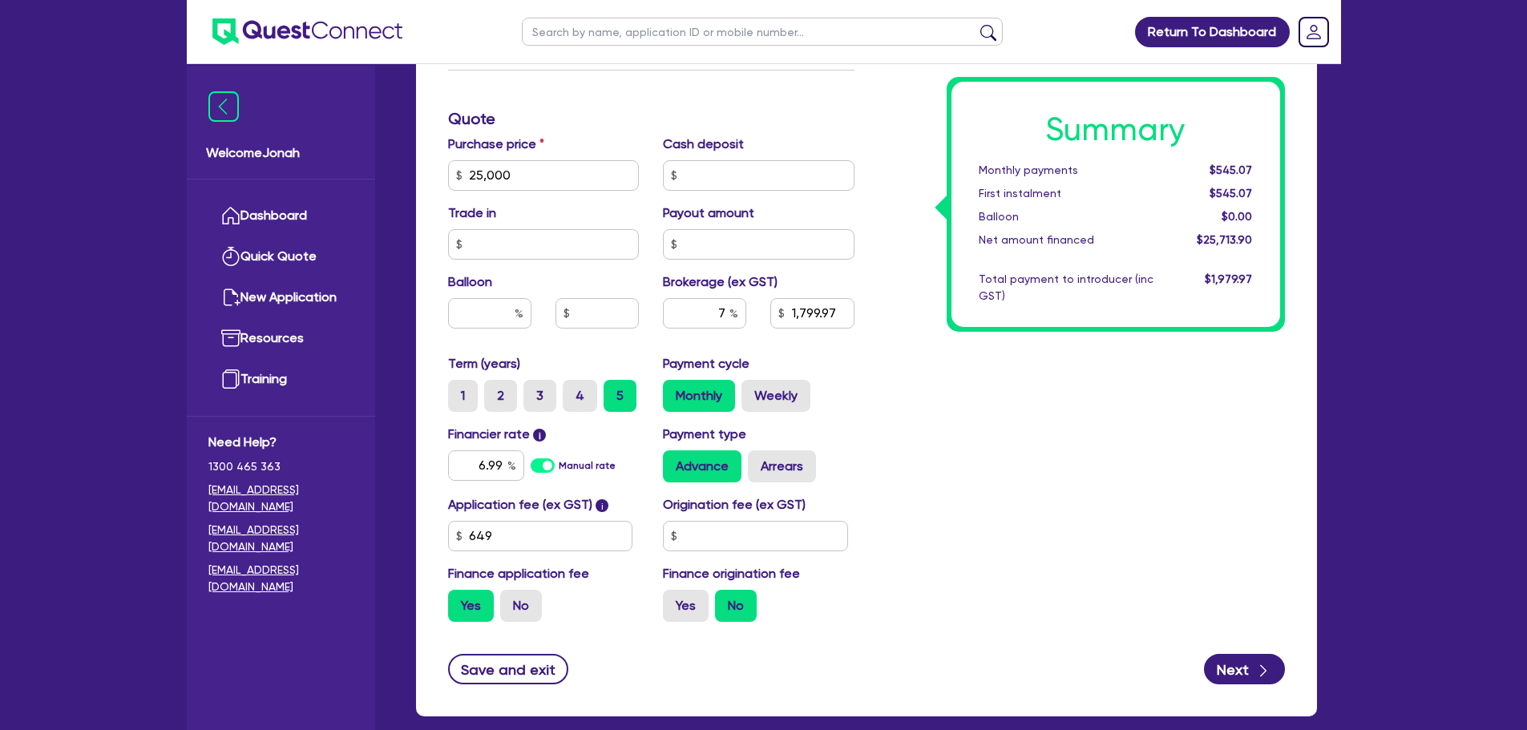
click at [1068, 237] on div "Net amount financed" at bounding box center [1066, 240] width 199 height 17
click at [1067, 237] on div "Net amount financed" at bounding box center [1066, 240] width 199 height 17
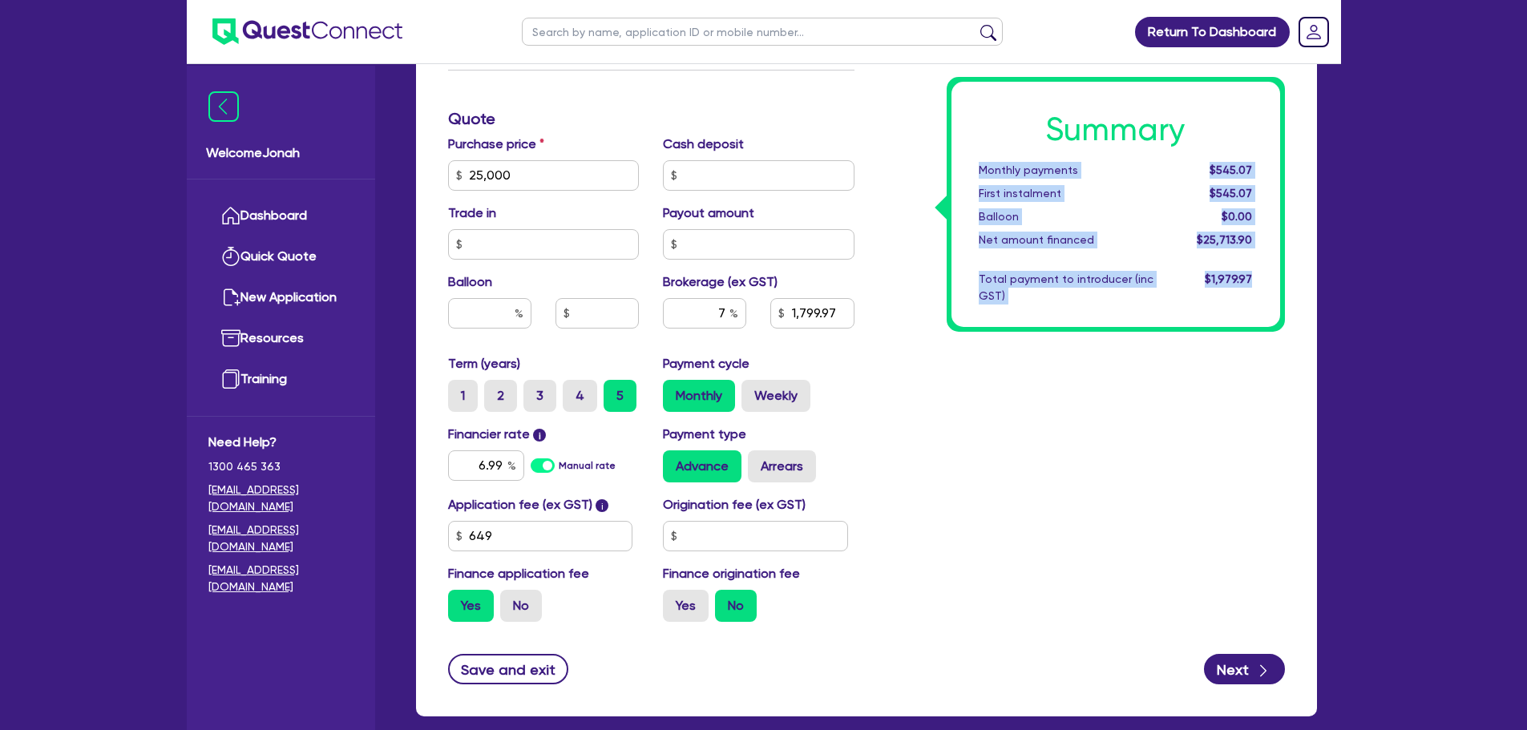
drag, startPoint x: 980, startPoint y: 170, endPoint x: 1265, endPoint y: 288, distance: 308.7
click at [1265, 288] on div "Summary Monthly payments $545.07 First instalment $545.07 Balloon $0.00 Net amo…" at bounding box center [1115, 204] width 329 height 245
click at [1239, 299] on div "$1,979.97" at bounding box center [1214, 288] width 99 height 34
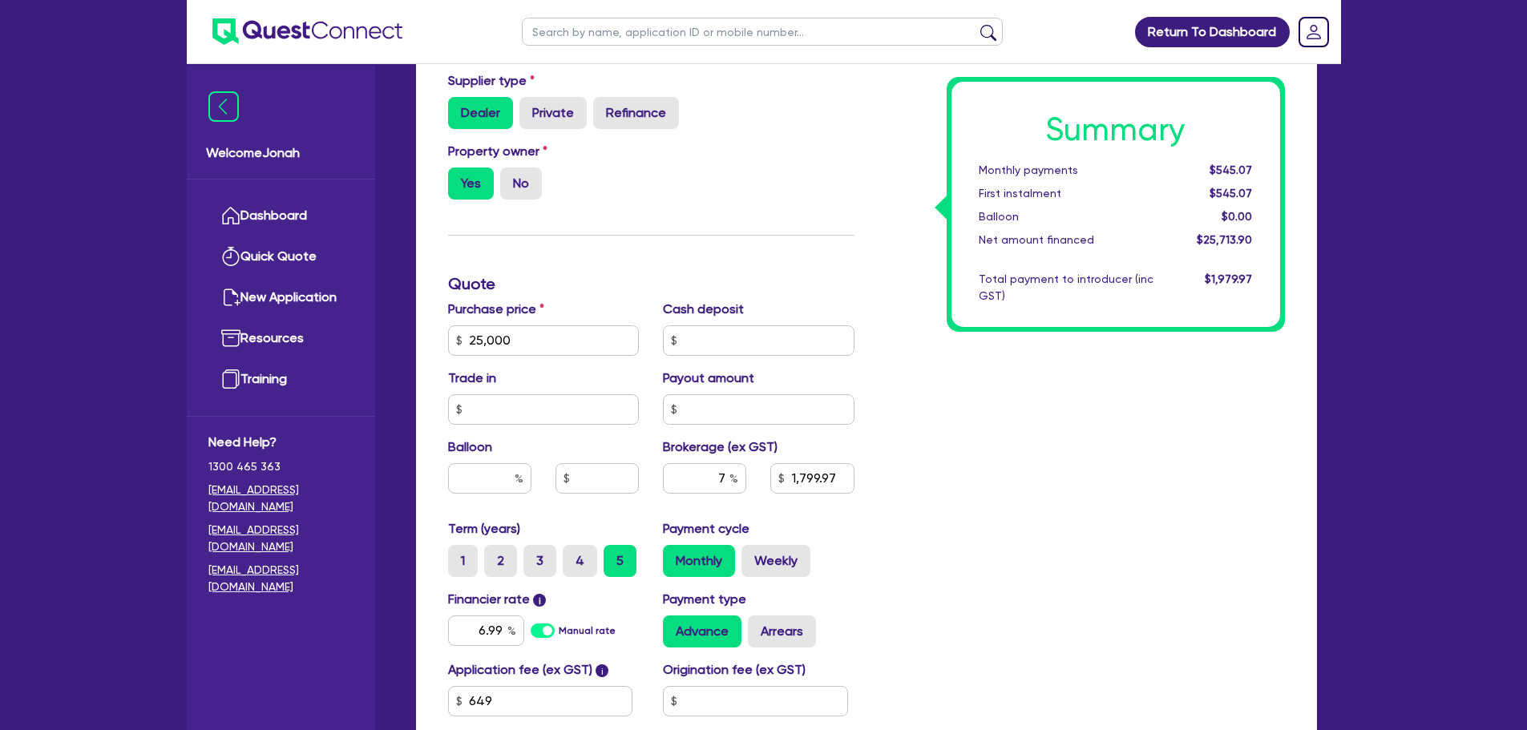
scroll to position [725, 0]
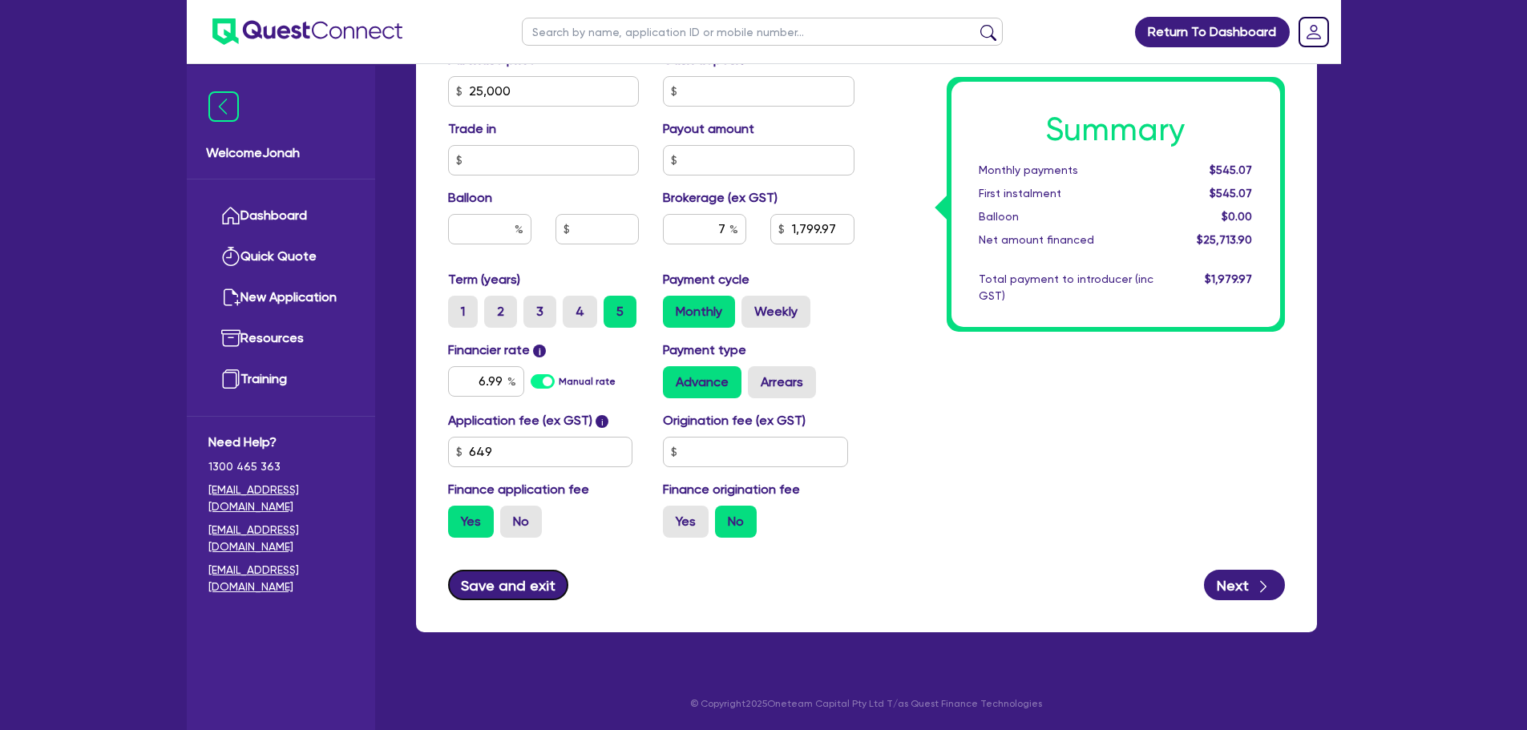
click at [494, 577] on button "Save and exit" at bounding box center [508, 585] width 121 height 30
type input "25,000"
type input "1,799.97"
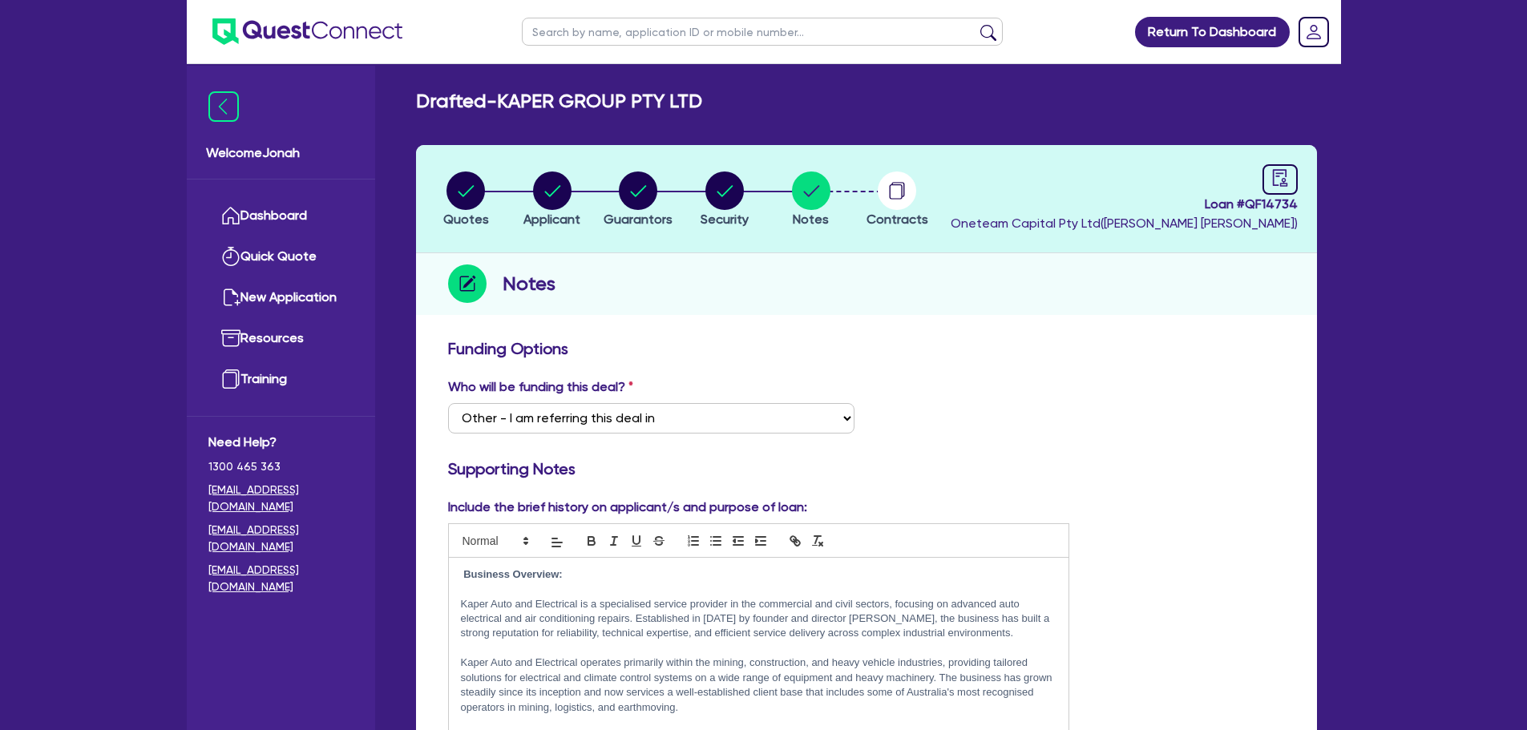
select select "Other"
